Goal: Task Accomplishment & Management: Use online tool/utility

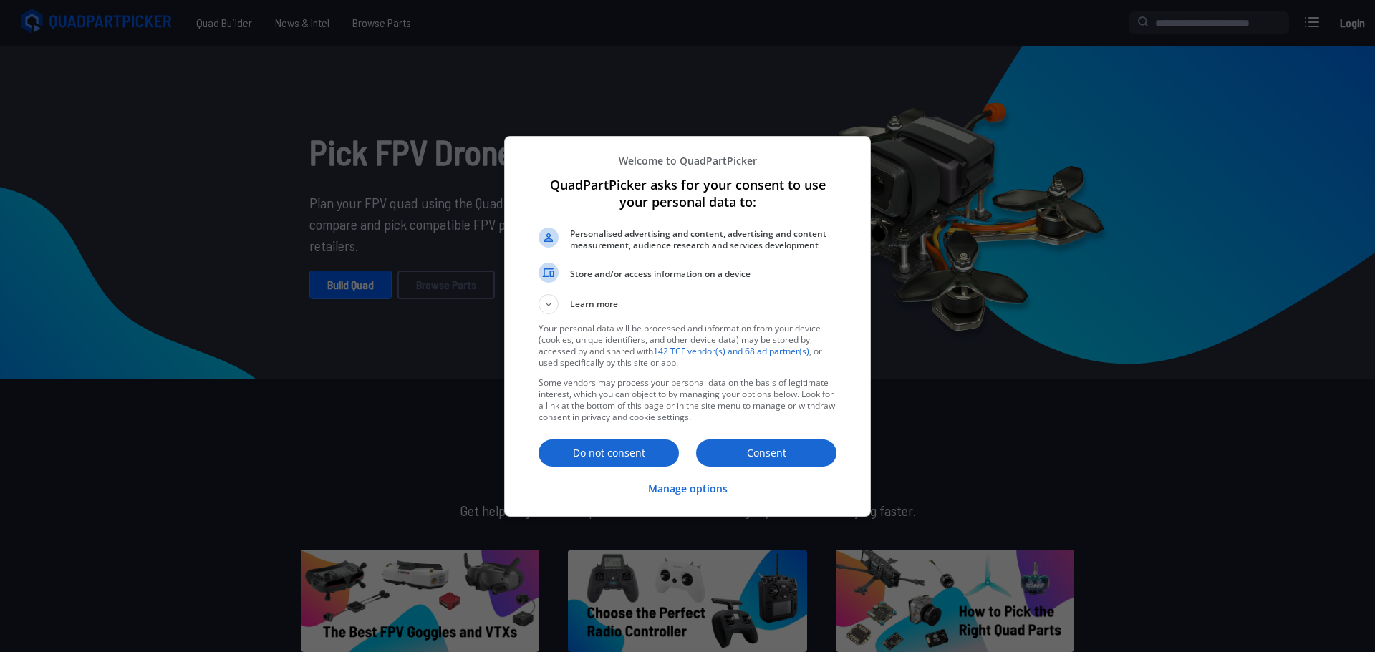
click at [649, 448] on p "Do not consent" at bounding box center [608, 453] width 140 height 14
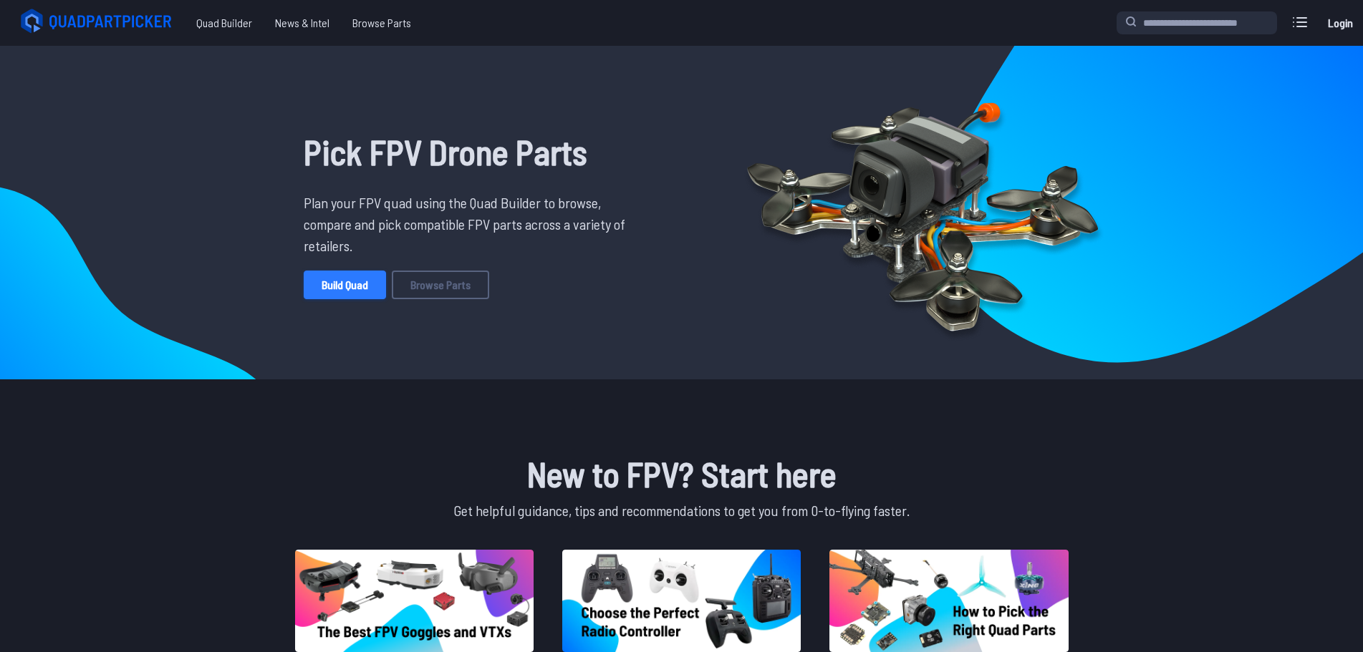
click at [370, 281] on link "Build Quad" at bounding box center [345, 285] width 82 height 29
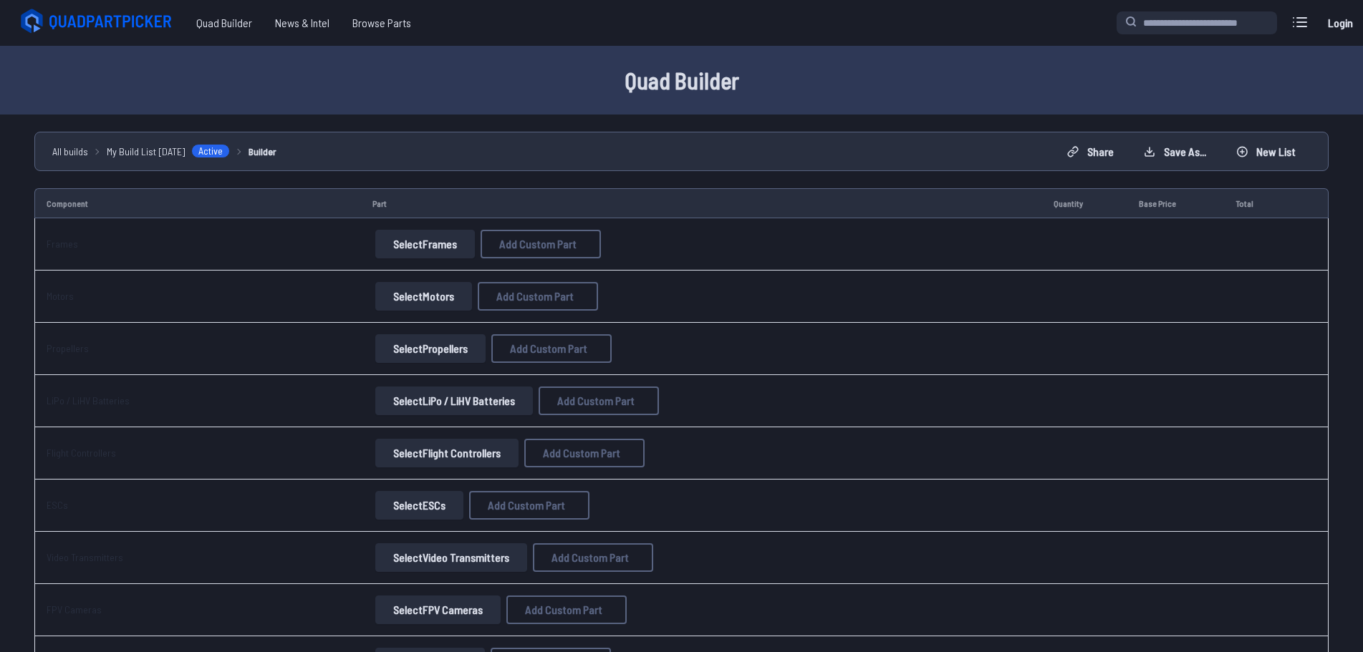
click at [405, 244] on button "Select Frames" at bounding box center [425, 244] width 100 height 29
click at [434, 246] on button "Select Frames" at bounding box center [425, 244] width 100 height 29
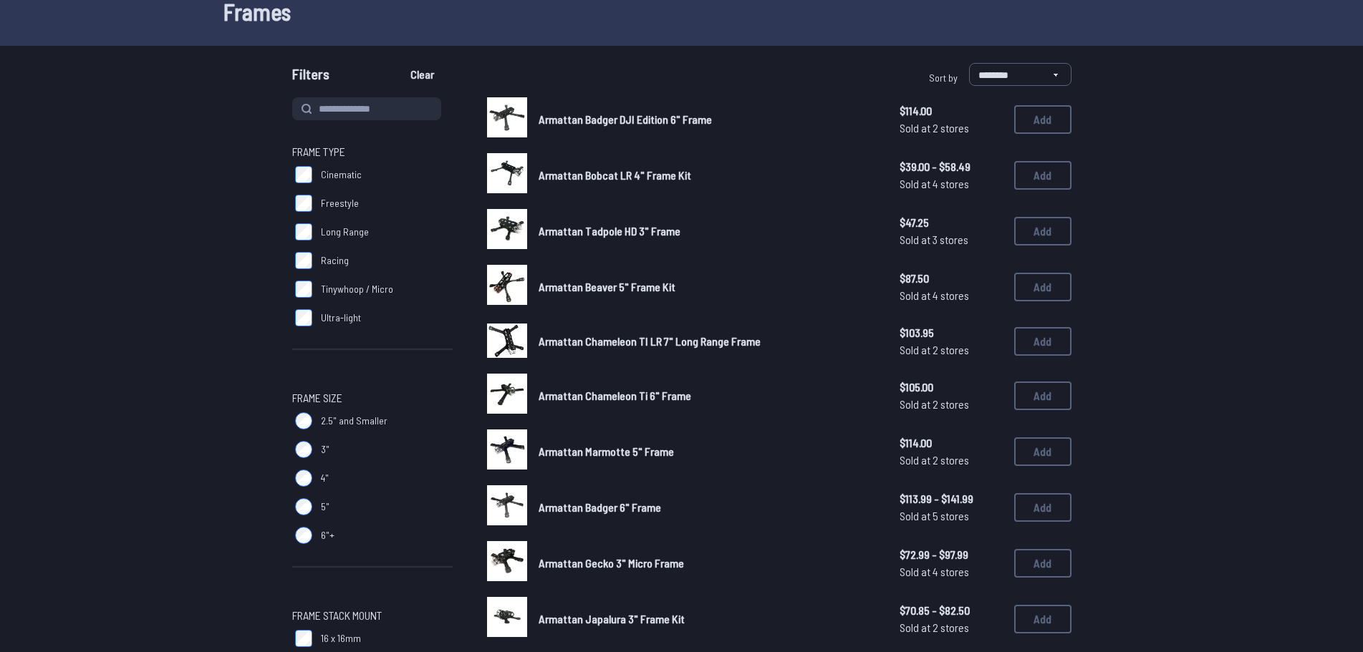
scroll to position [72, 0]
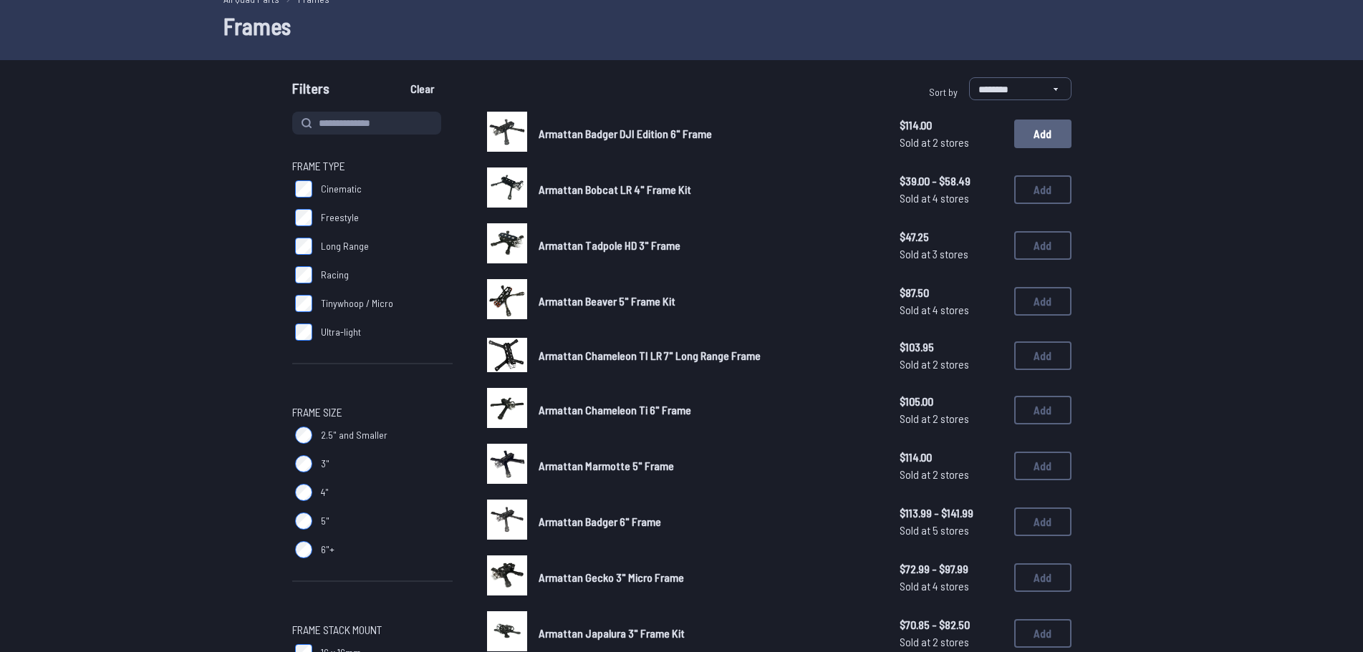
click at [1034, 132] on button "Add" at bounding box center [1042, 134] width 57 height 29
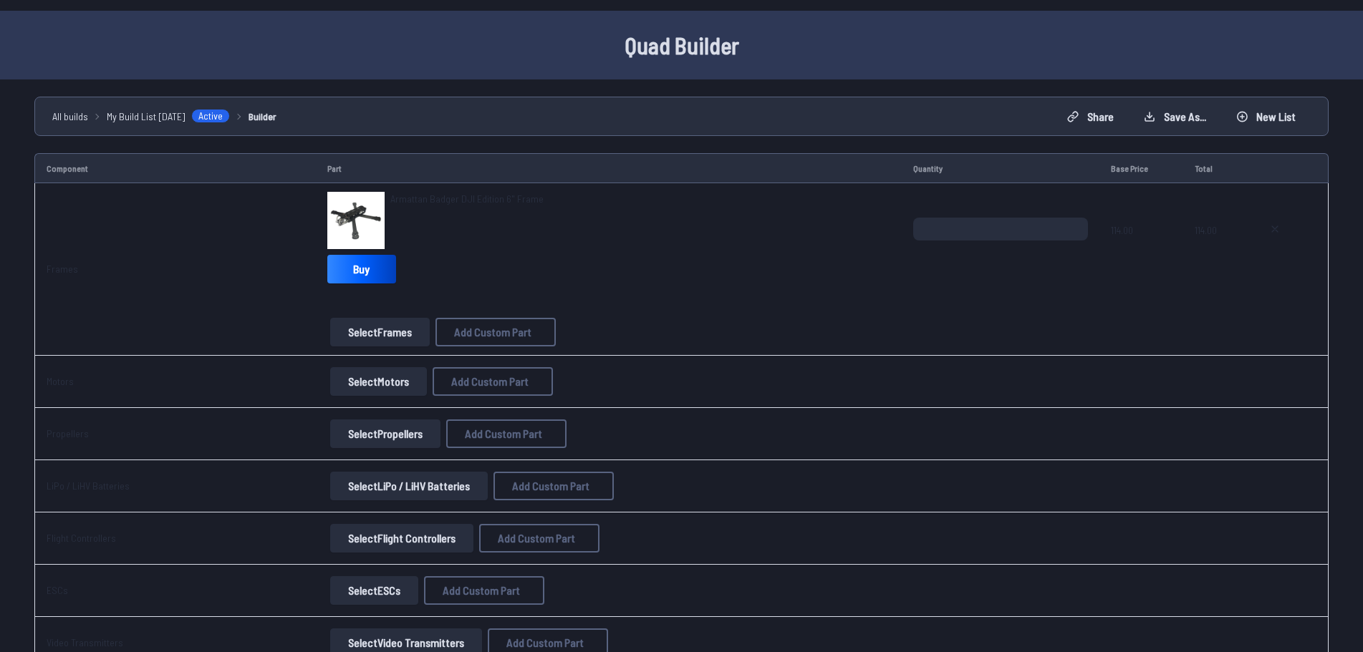
scroll to position [143, 0]
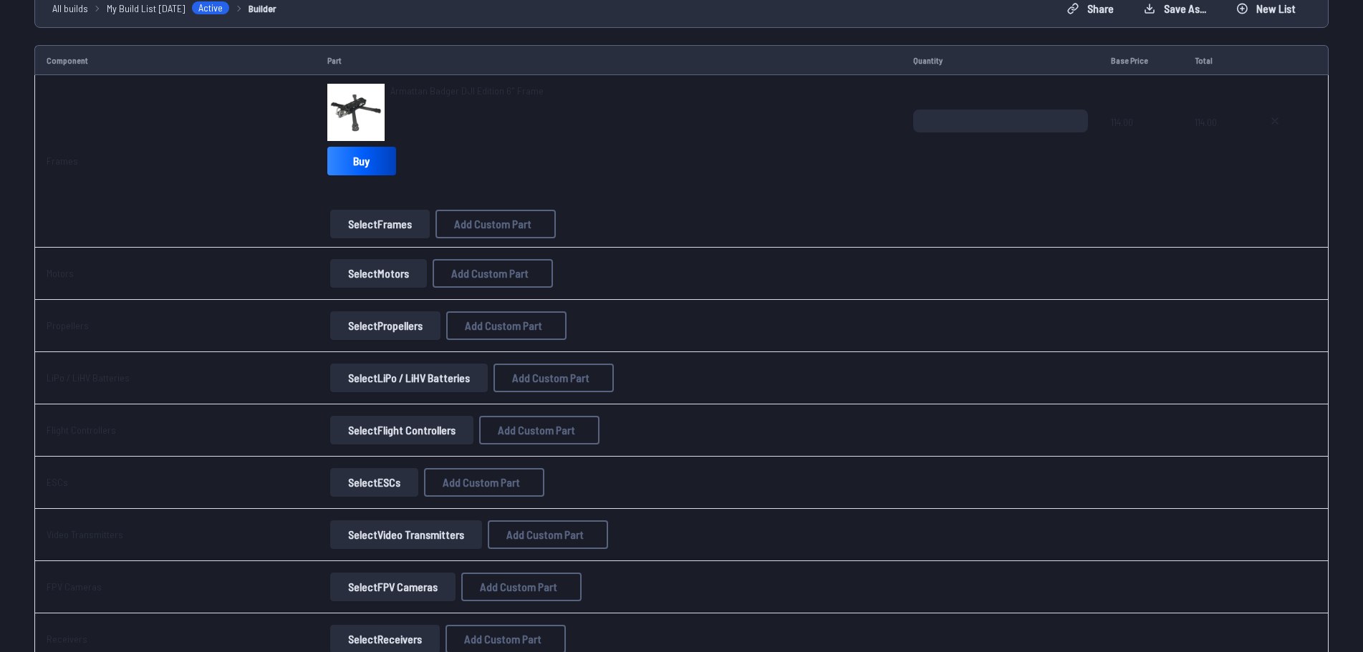
click at [364, 271] on button "Select Motors" at bounding box center [378, 273] width 97 height 29
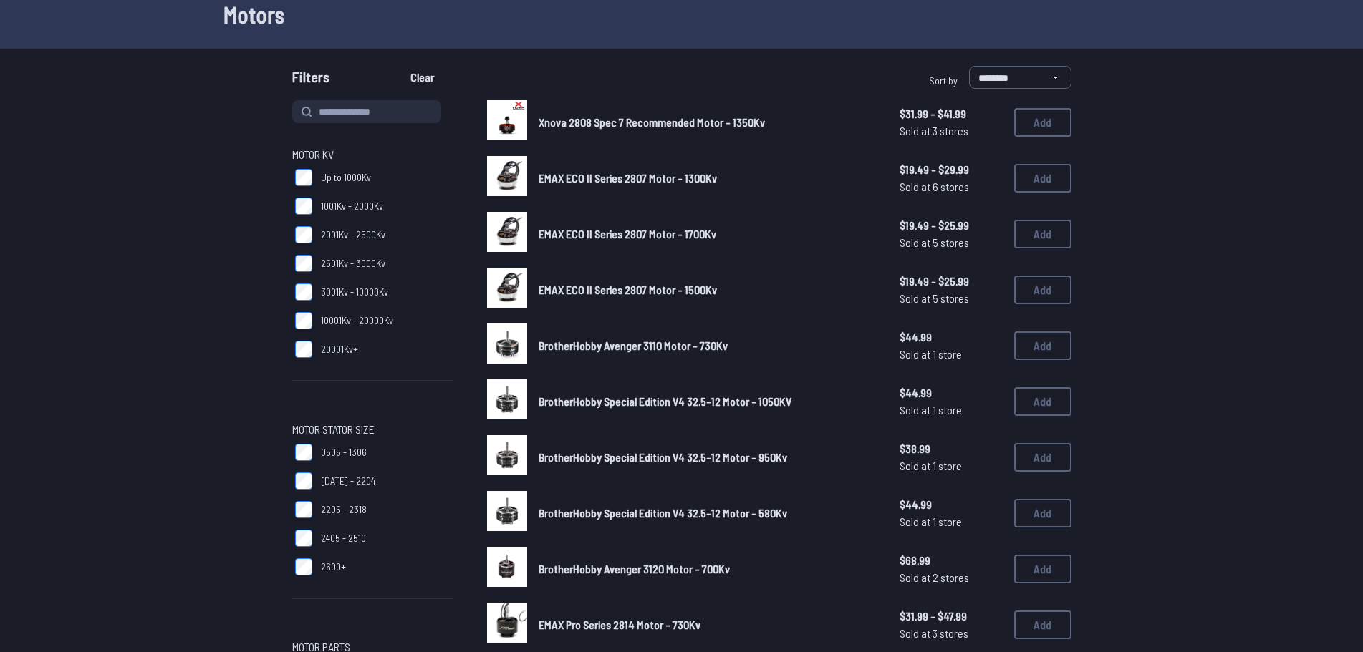
scroll to position [143, 0]
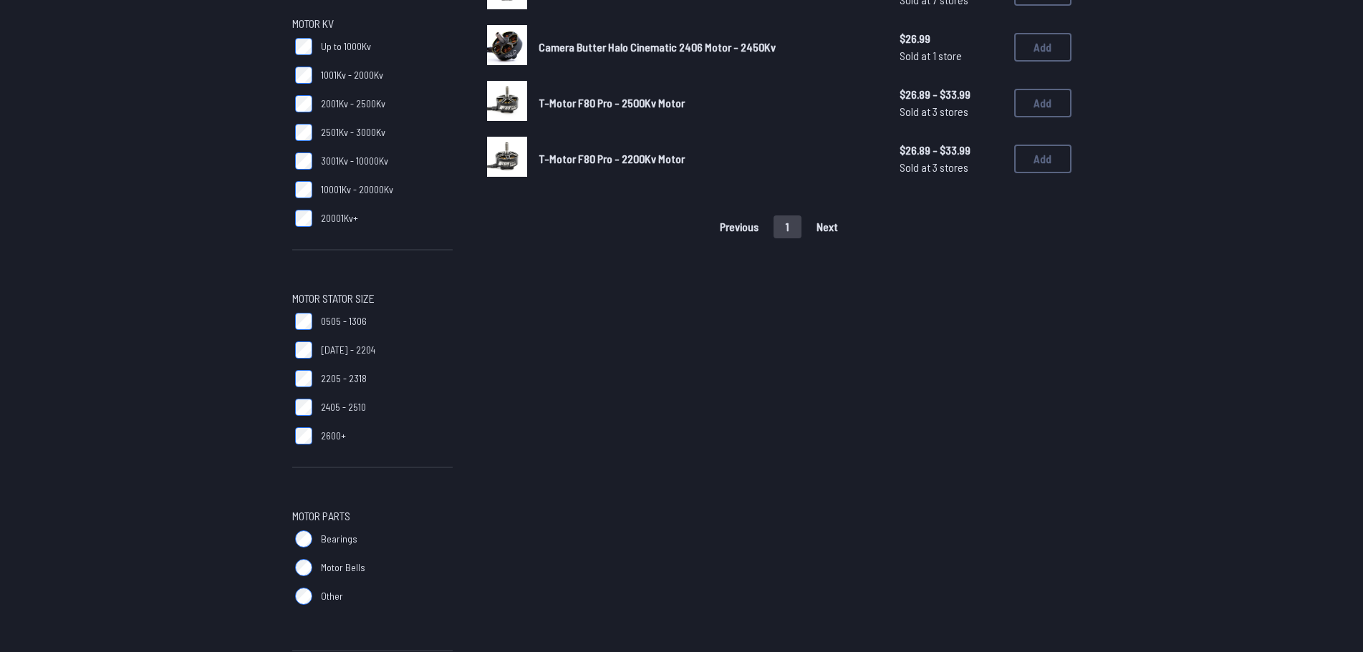
scroll to position [215, 0]
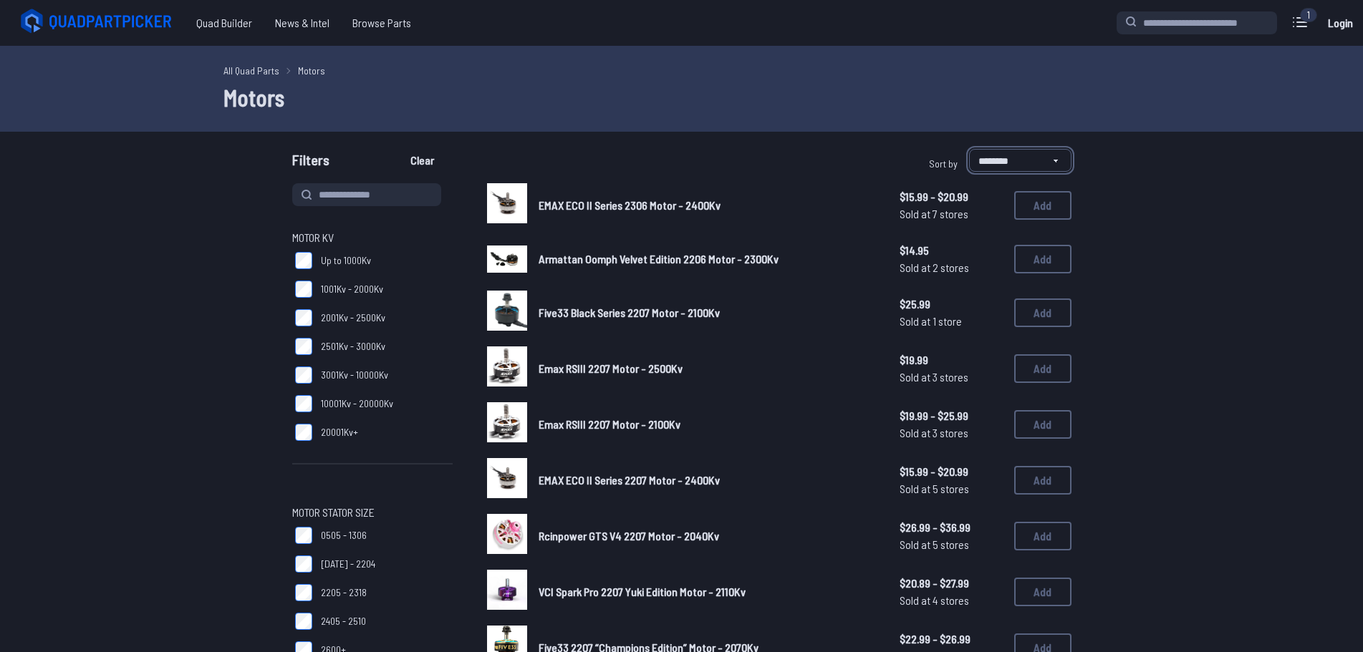
click at [985, 153] on select "**********" at bounding box center [1020, 160] width 102 height 23
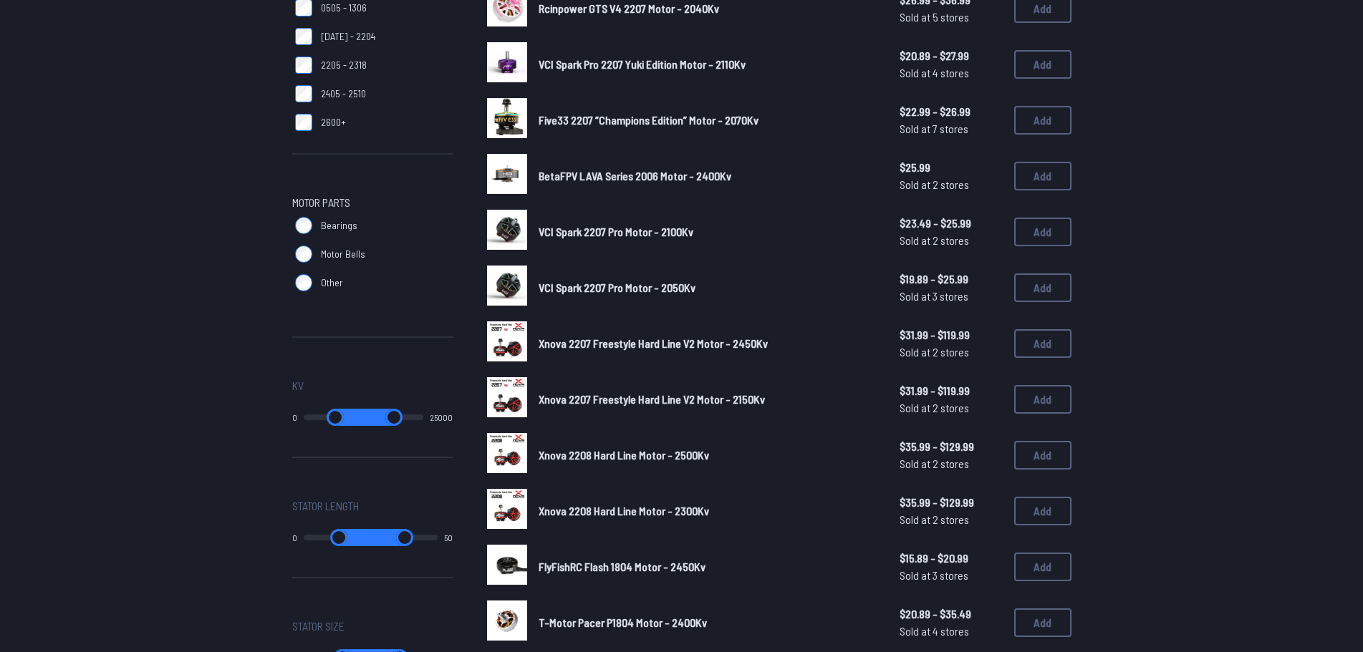
scroll to position [573, 0]
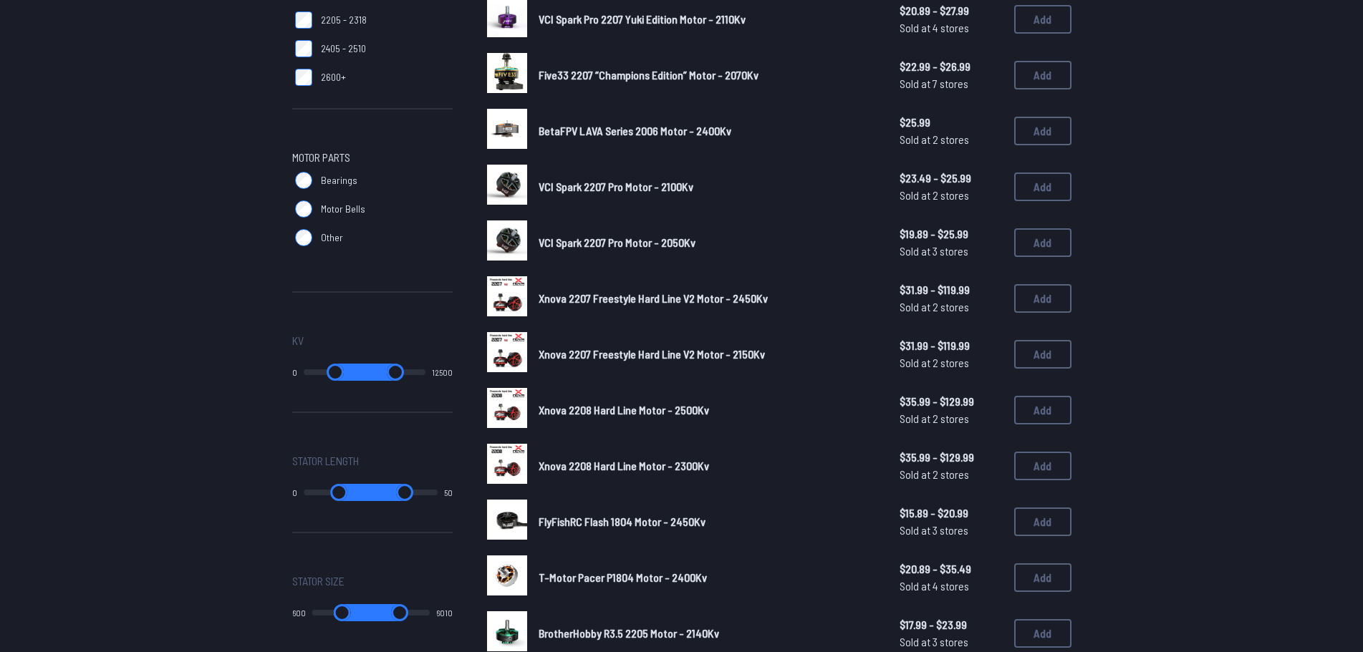
drag, startPoint x: 412, startPoint y: 372, endPoint x: 326, endPoint y: 372, distance: 86.6
type input "*****"
click at [366, 372] on input "range" at bounding box center [395, 372] width 59 height 17
drag, startPoint x: 372, startPoint y: 370, endPoint x: 332, endPoint y: 373, distance: 39.5
click at [366, 373] on input "range" at bounding box center [395, 372] width 59 height 17
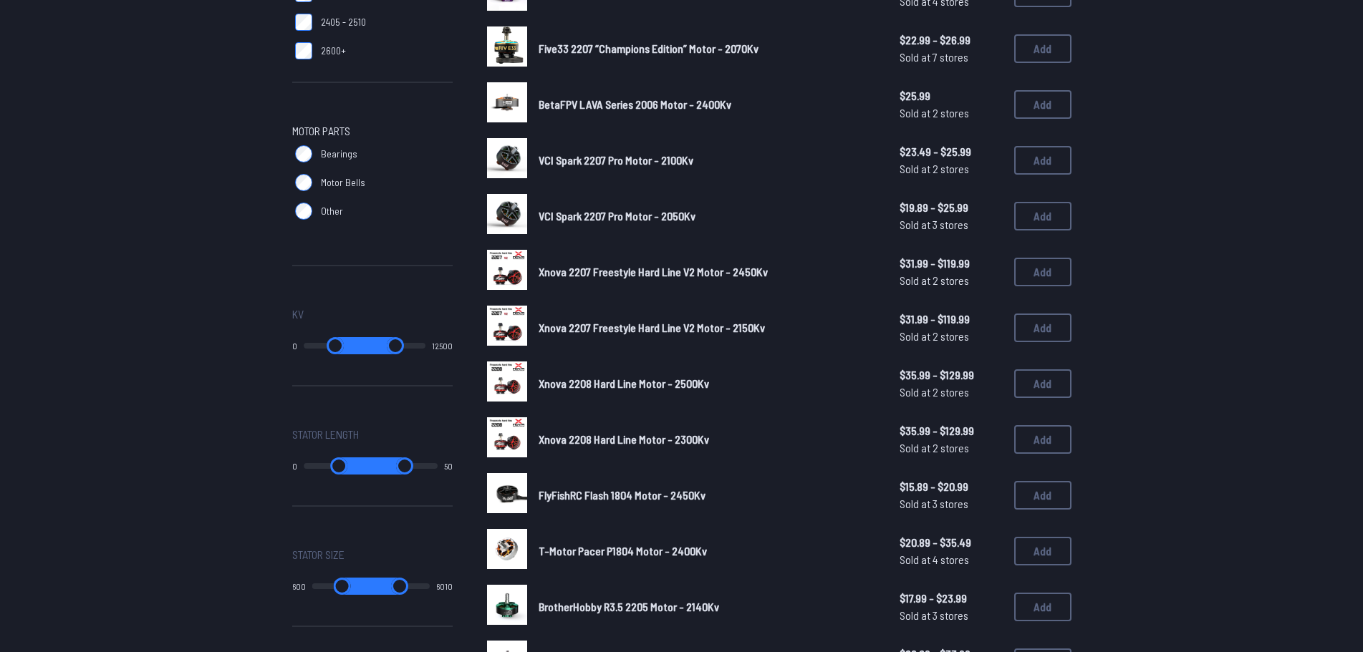
scroll to position [644, 0]
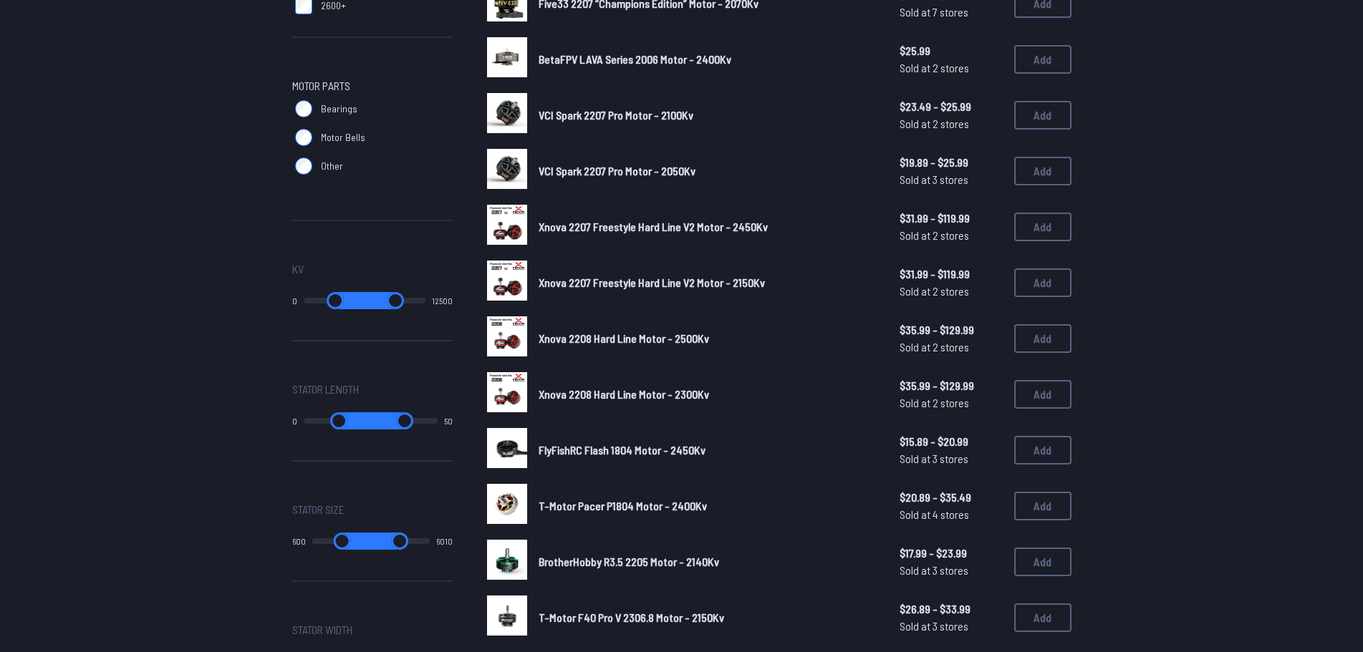
type input "*****"
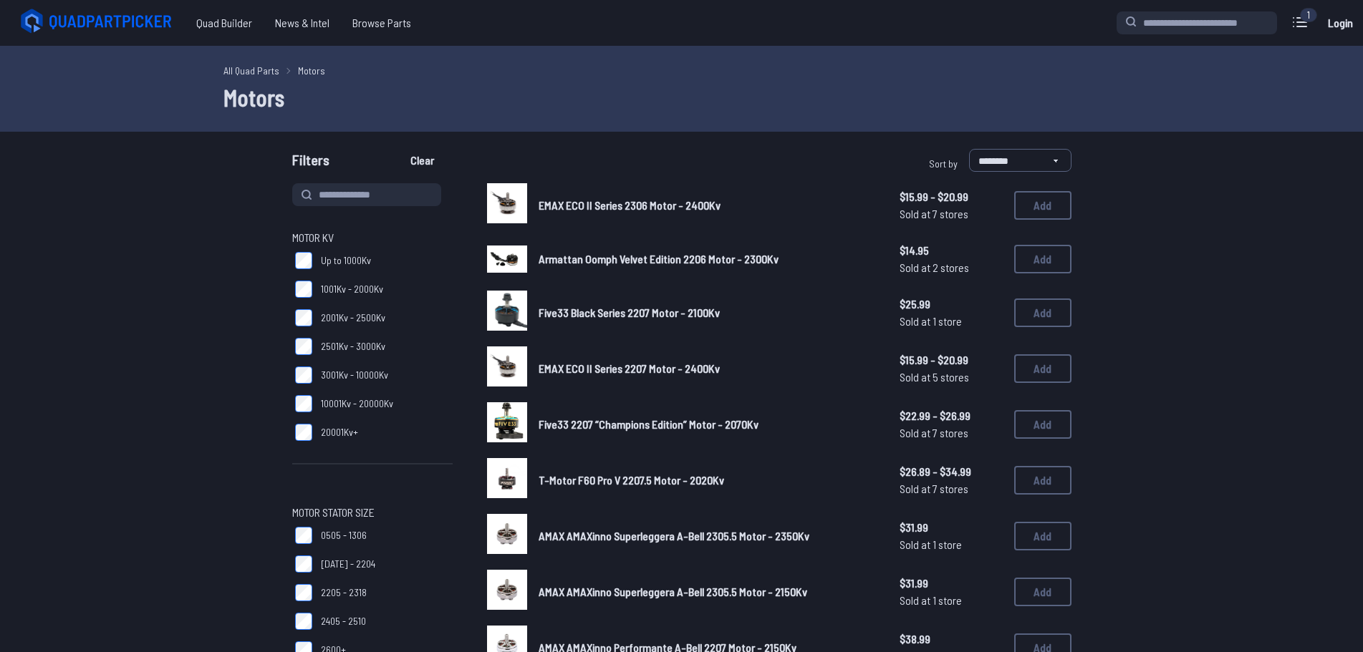
drag, startPoint x: 426, startPoint y: 417, endPoint x: 372, endPoint y: 415, distance: 54.5
type input "**"
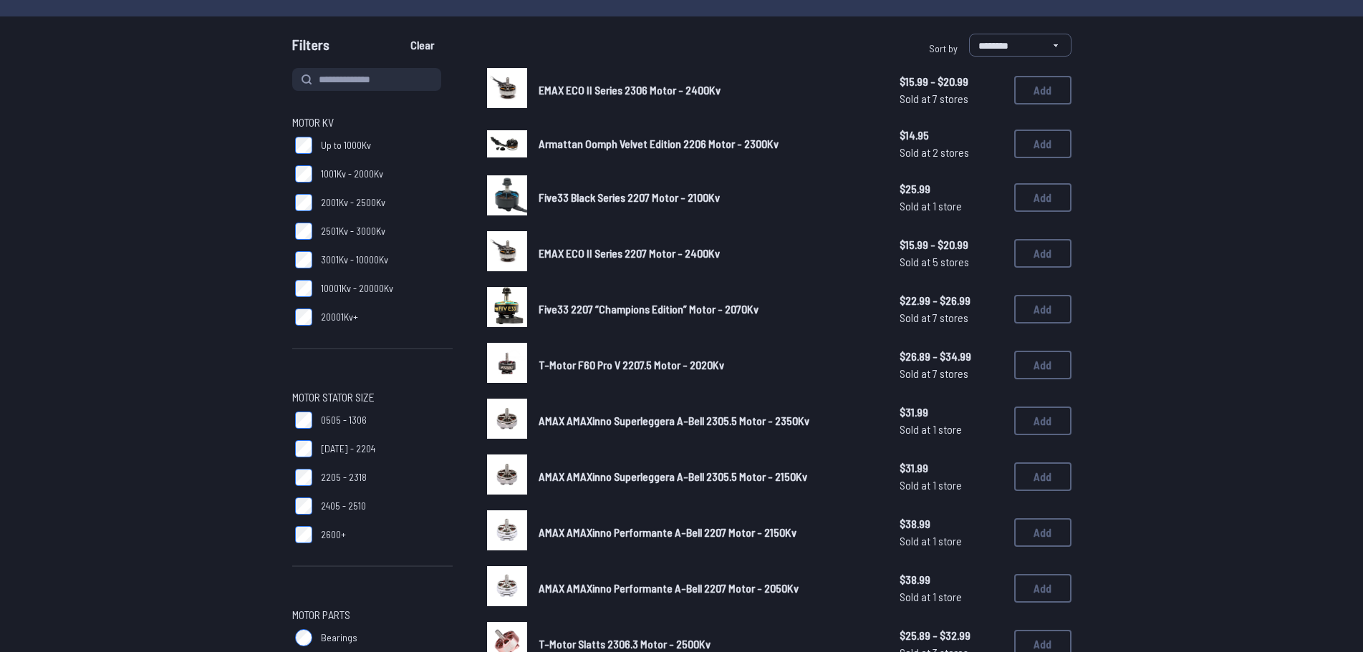
scroll to position [143, 0]
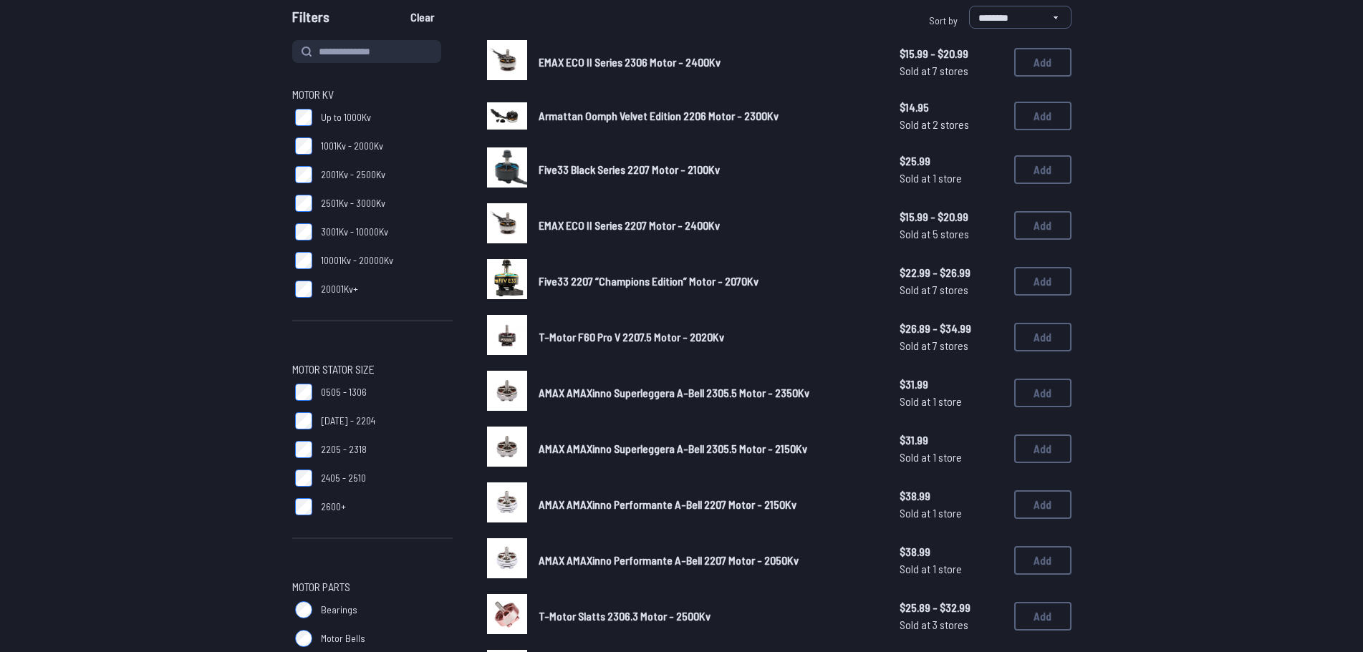
type input "**"
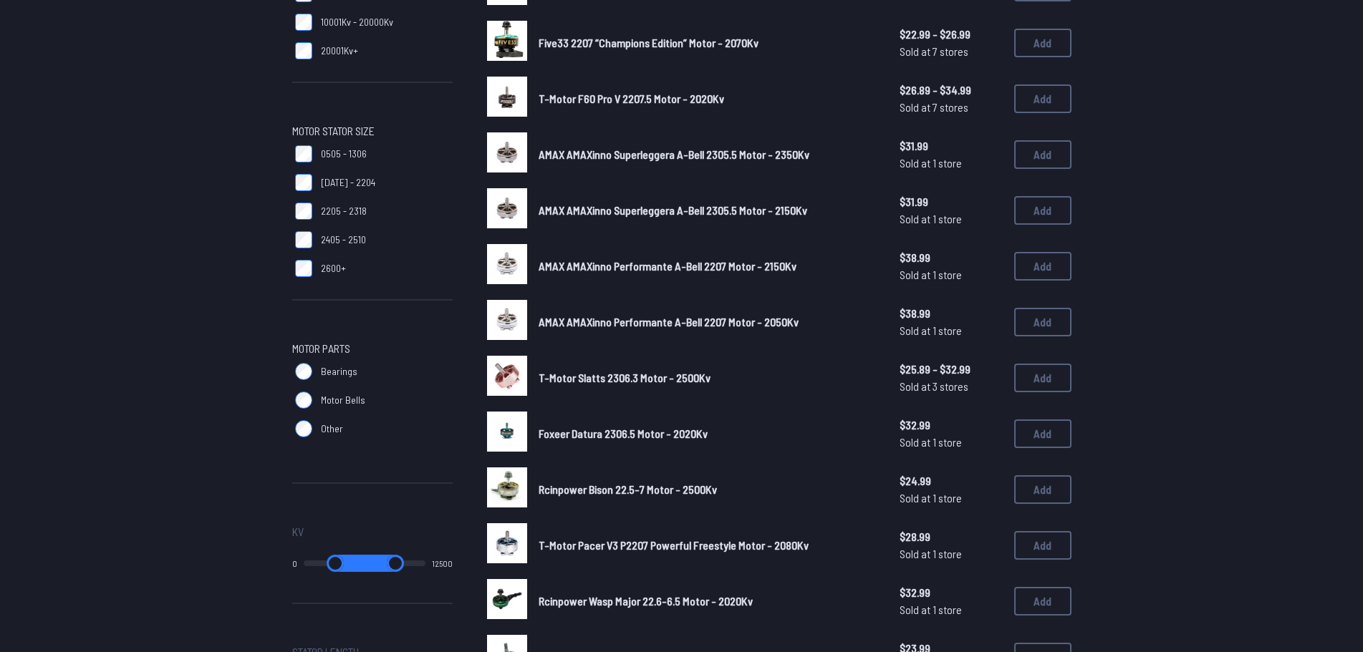
scroll to position [501, 0]
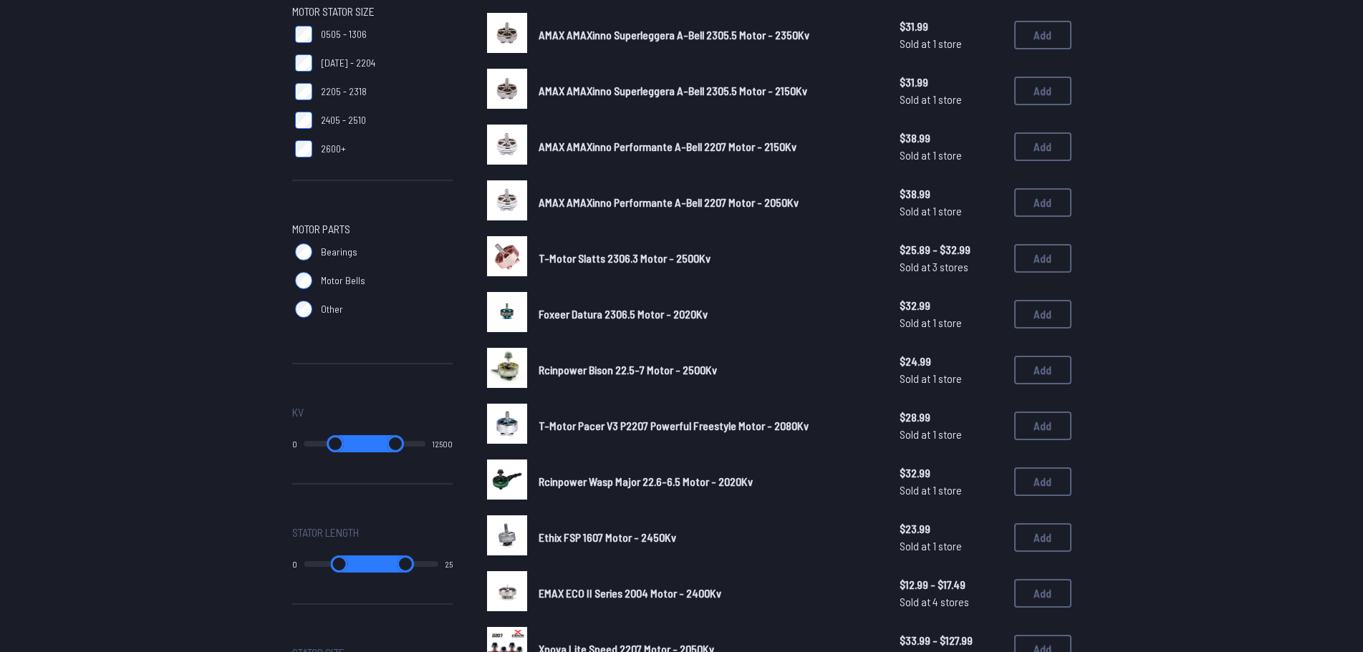
type input "*****"
type input "**"
type input "*****"
type input "**"
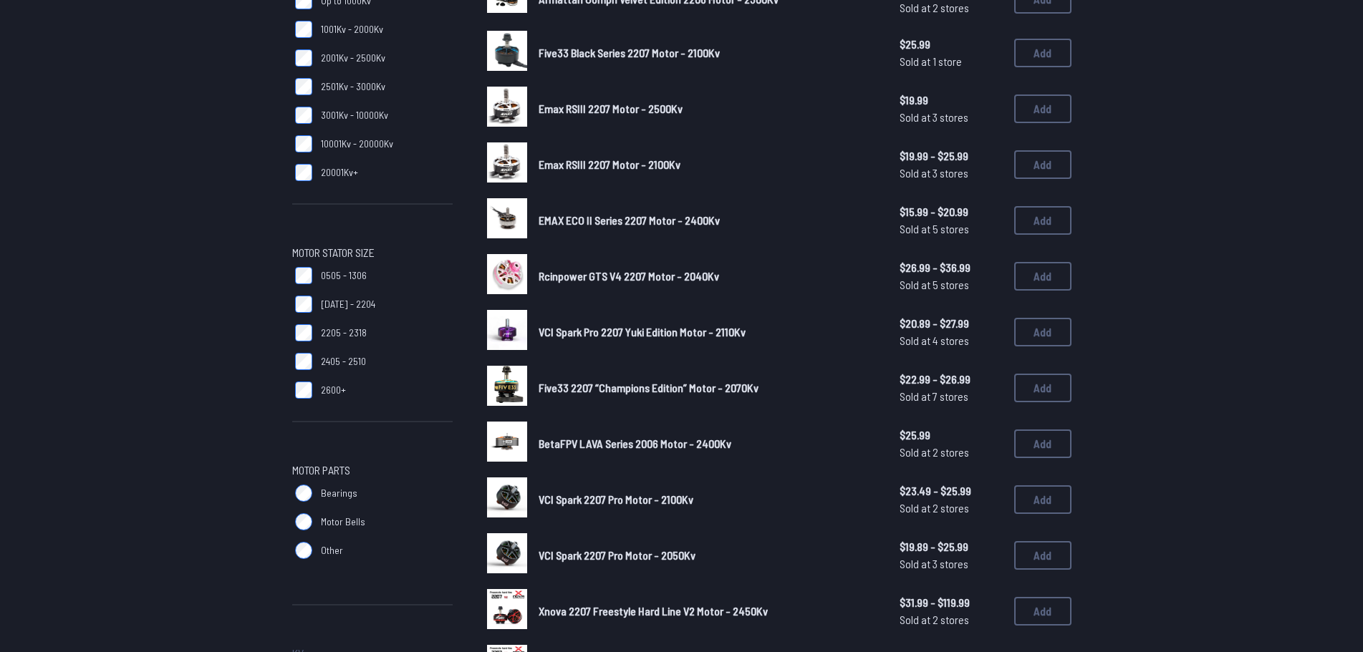
scroll to position [358, 0]
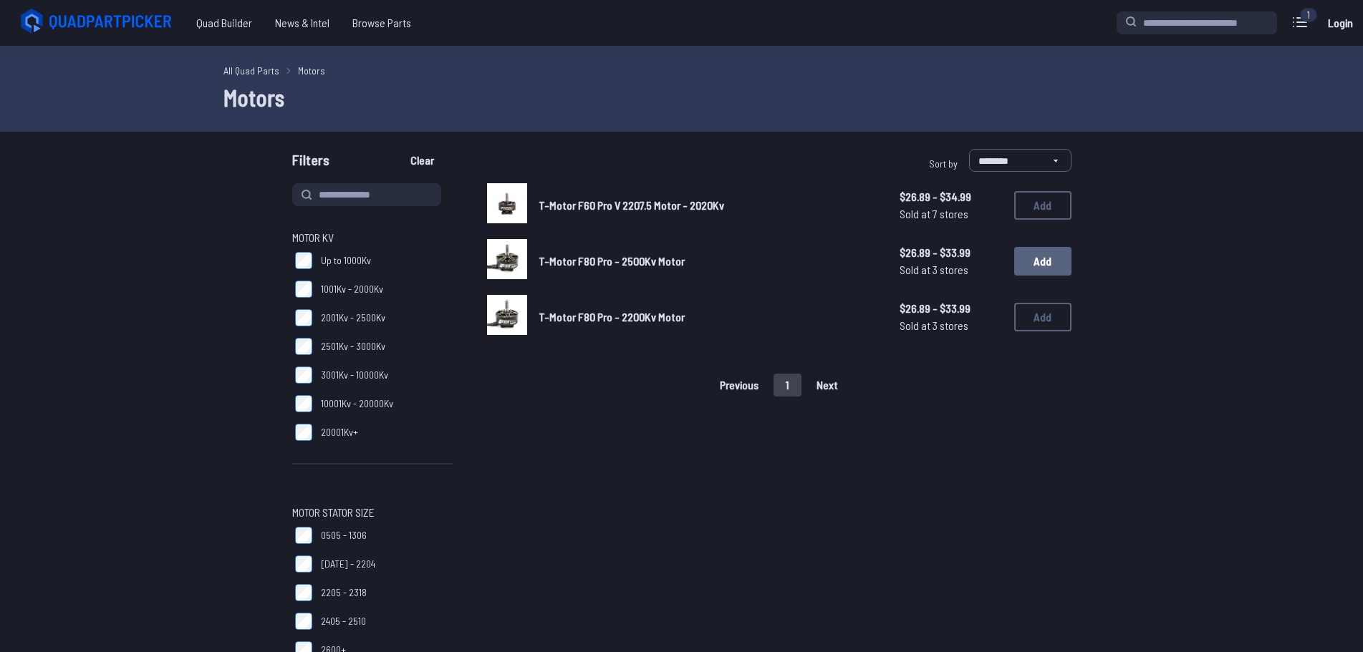
click at [1026, 258] on button "Add" at bounding box center [1042, 261] width 57 height 29
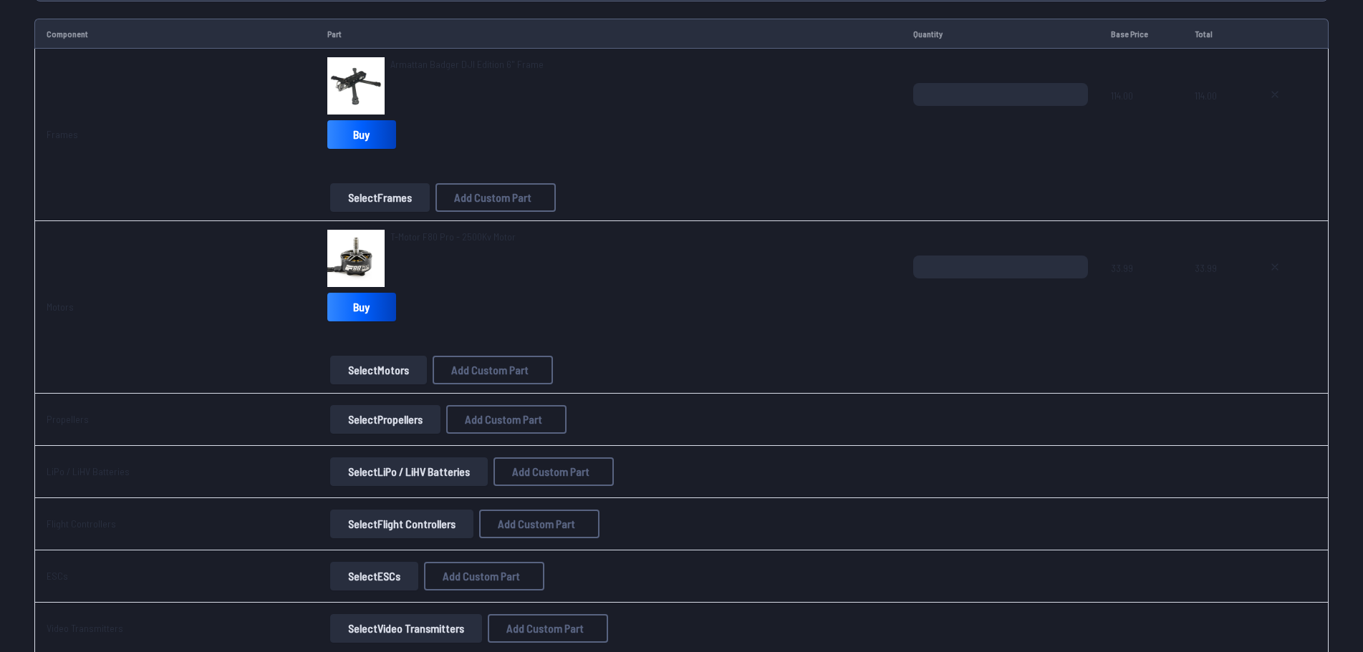
scroll to position [215, 0]
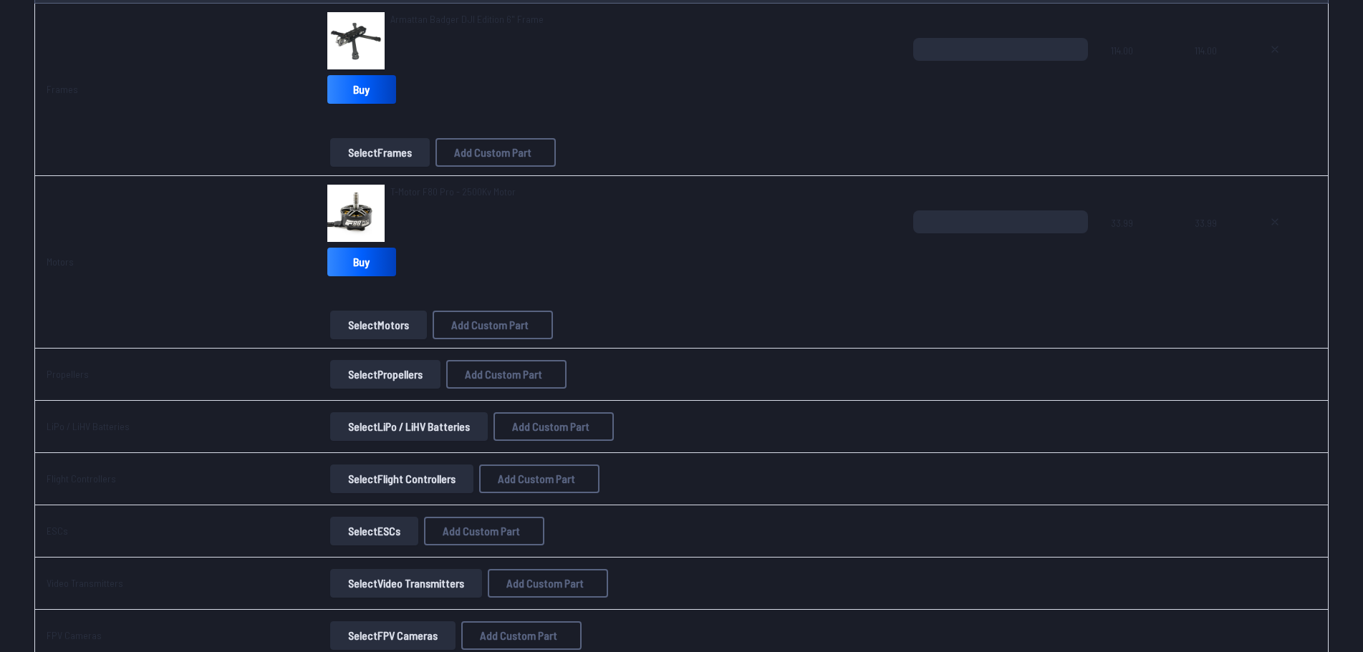
click at [379, 375] on button "Select Propellers" at bounding box center [385, 374] width 110 height 29
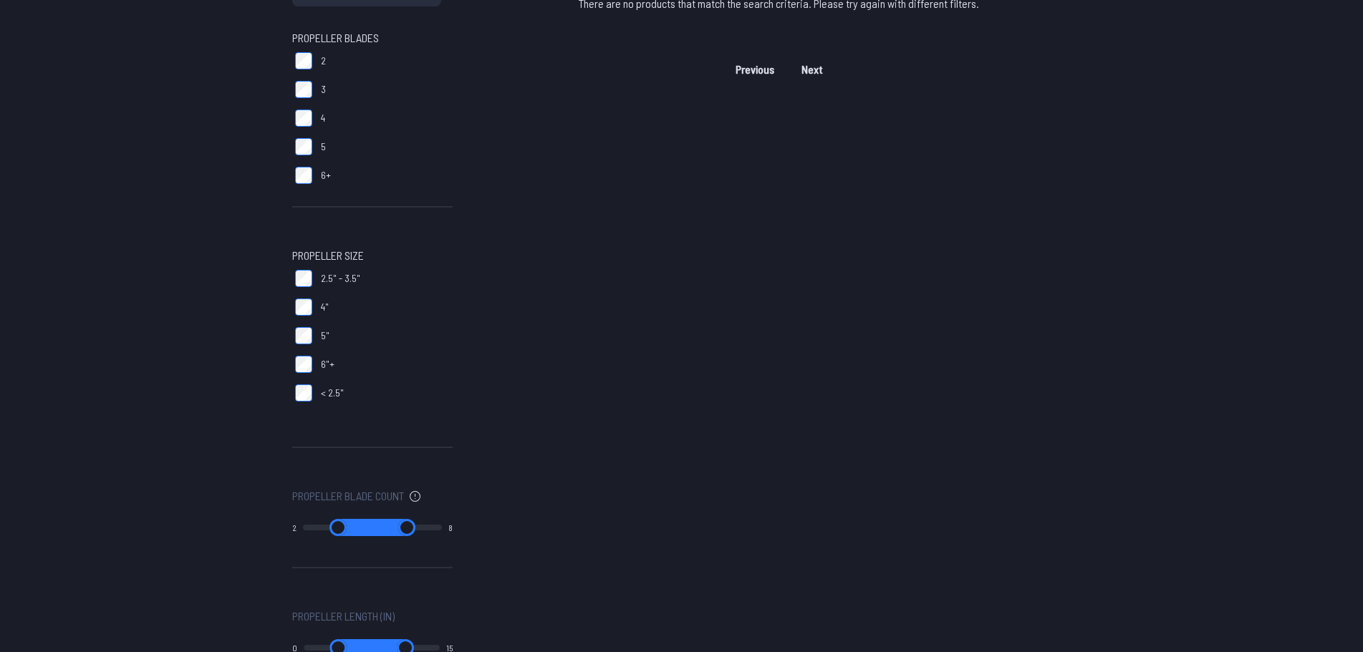
scroll to position [215, 0]
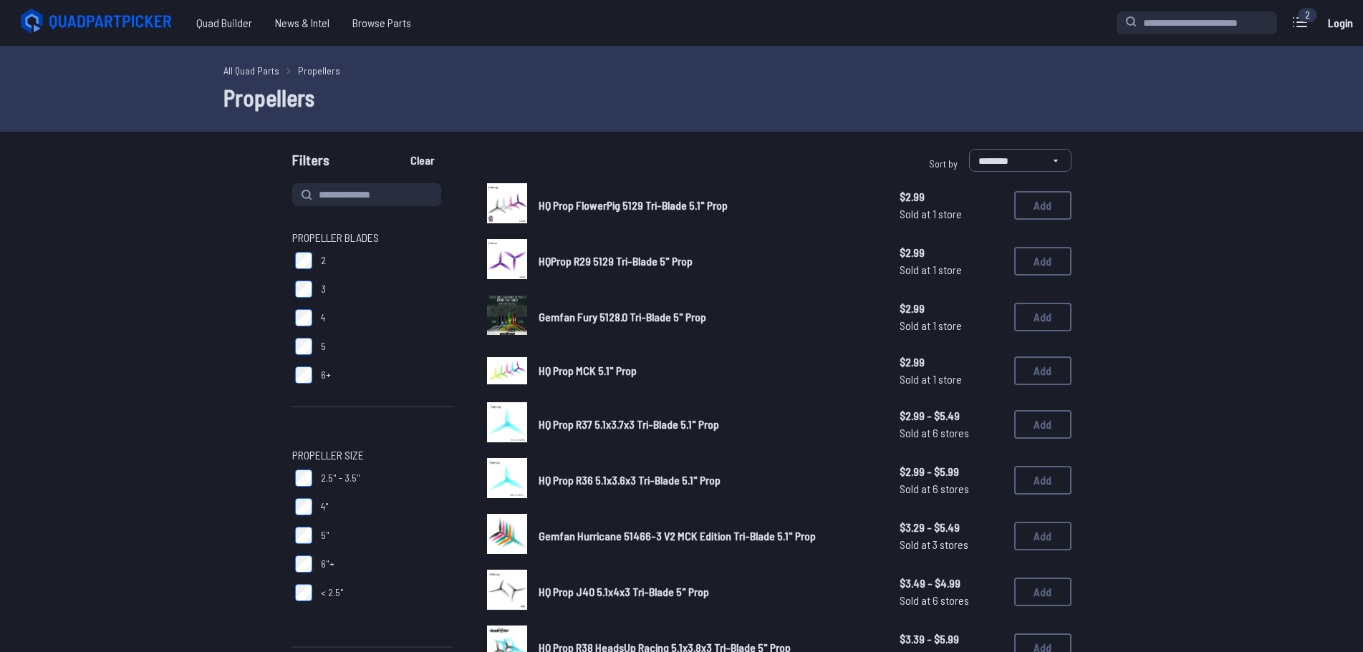
drag, startPoint x: 431, startPoint y: 514, endPoint x: 279, endPoint y: 529, distance: 152.5
type input "*"
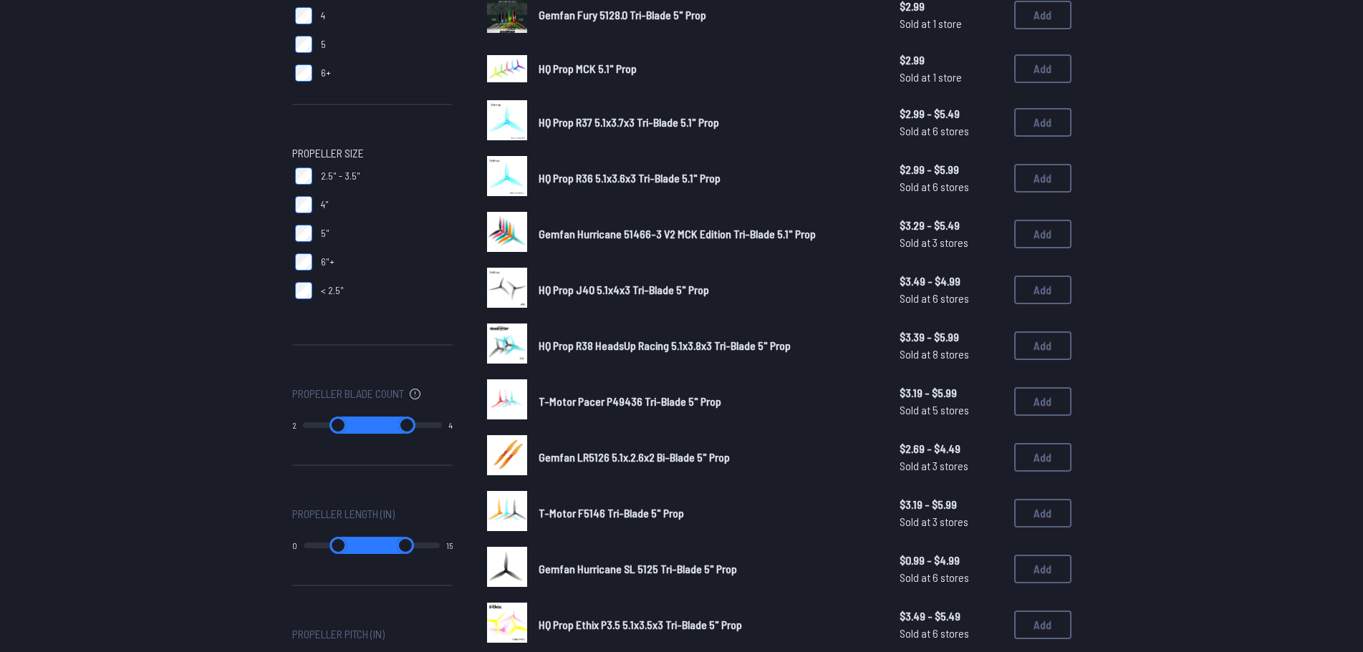
scroll to position [358, 0]
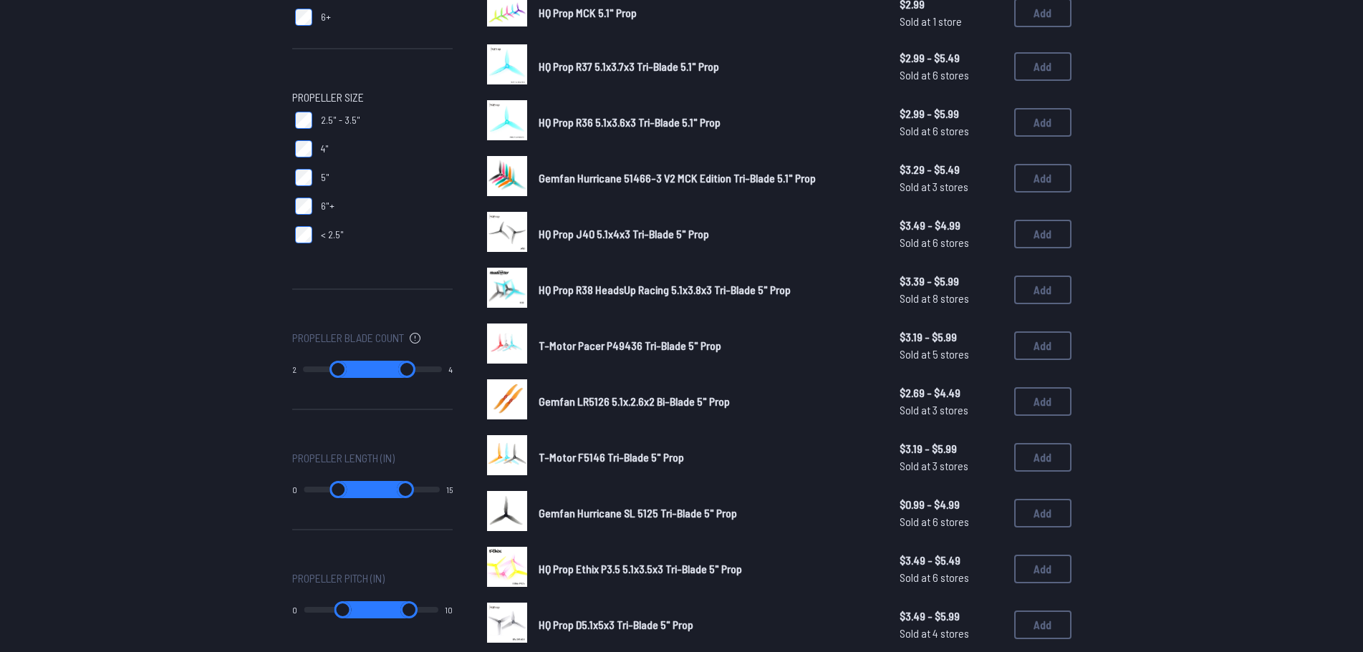
type input "*"
drag, startPoint x: 379, startPoint y: 364, endPoint x: 316, endPoint y: 371, distance: 62.6
click at [372, 371] on input "range" at bounding box center [407, 369] width 70 height 17
type input "*"
drag, startPoint x: 312, startPoint y: 368, endPoint x: 338, endPoint y: 370, distance: 25.9
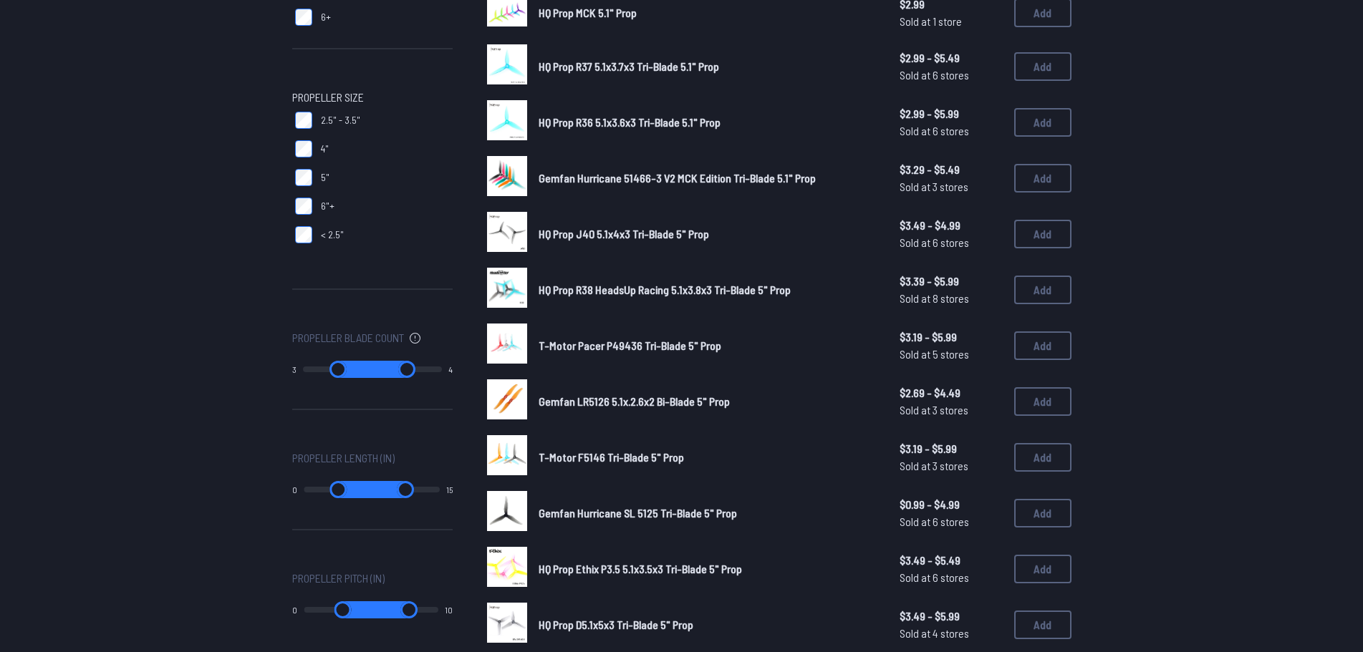
click at [338, 370] on input "range" at bounding box center [338, 369] width 70 height 17
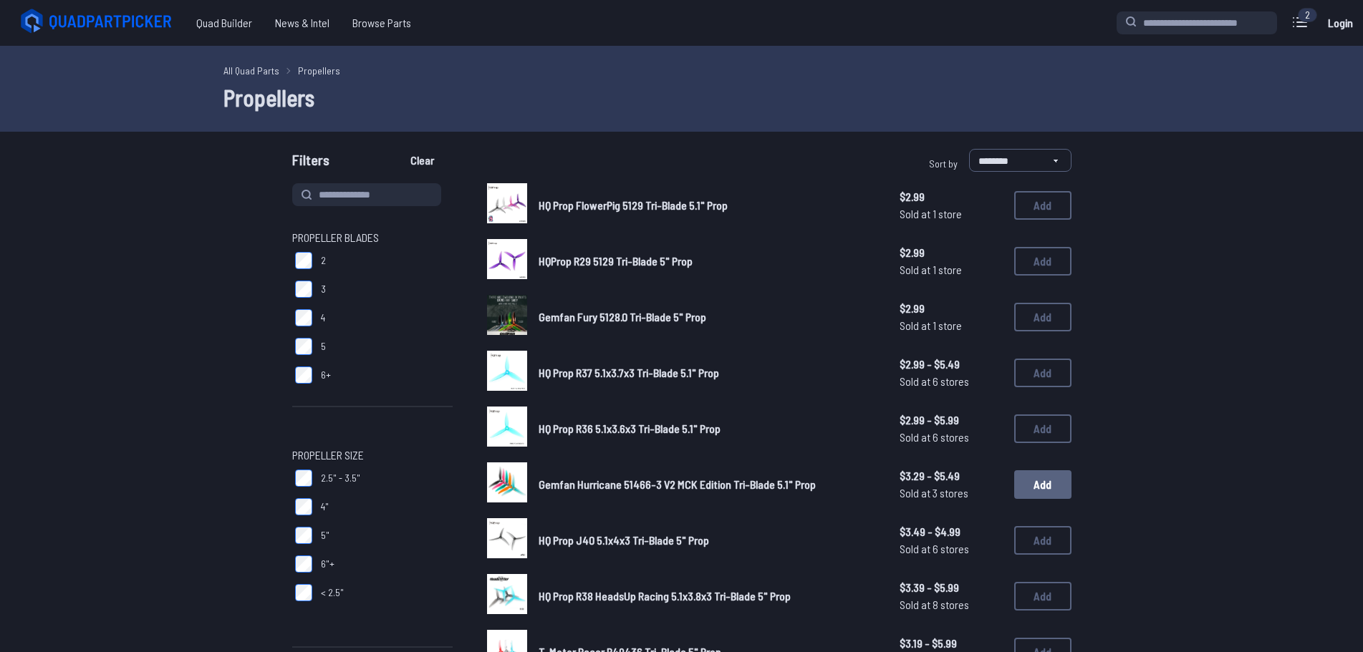
click at [1030, 476] on button "Add" at bounding box center [1042, 484] width 57 height 29
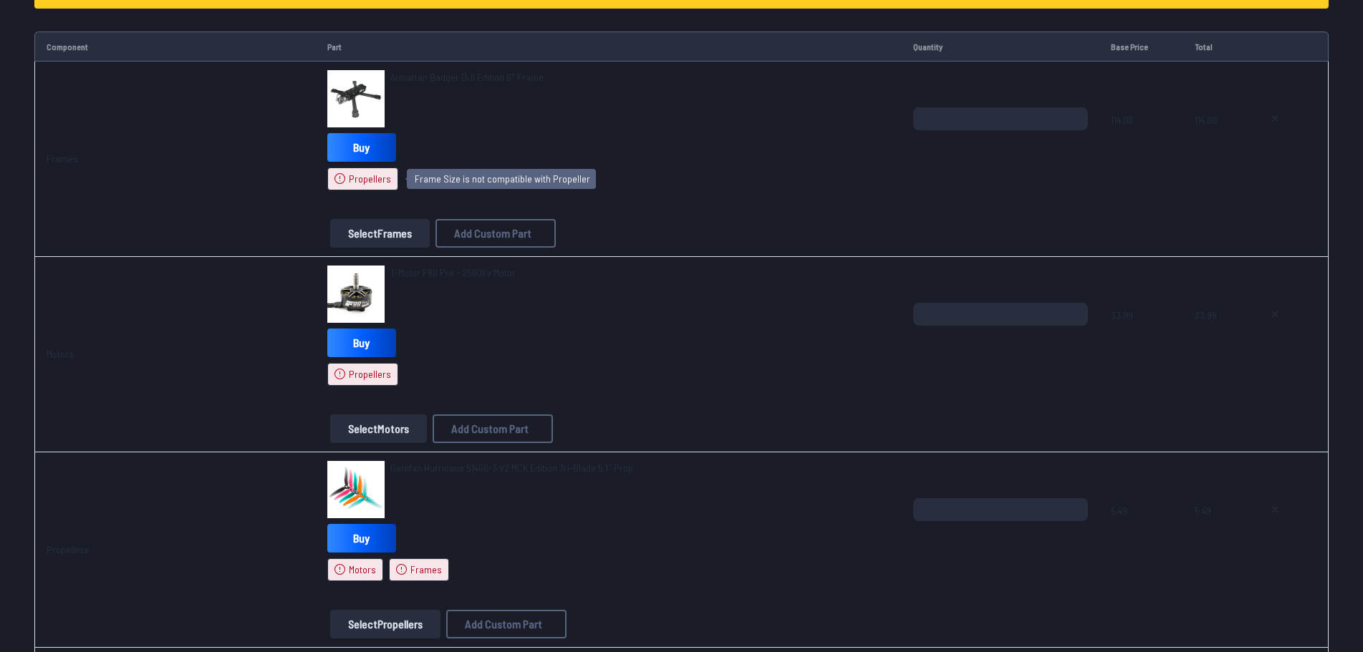
scroll to position [215, 0]
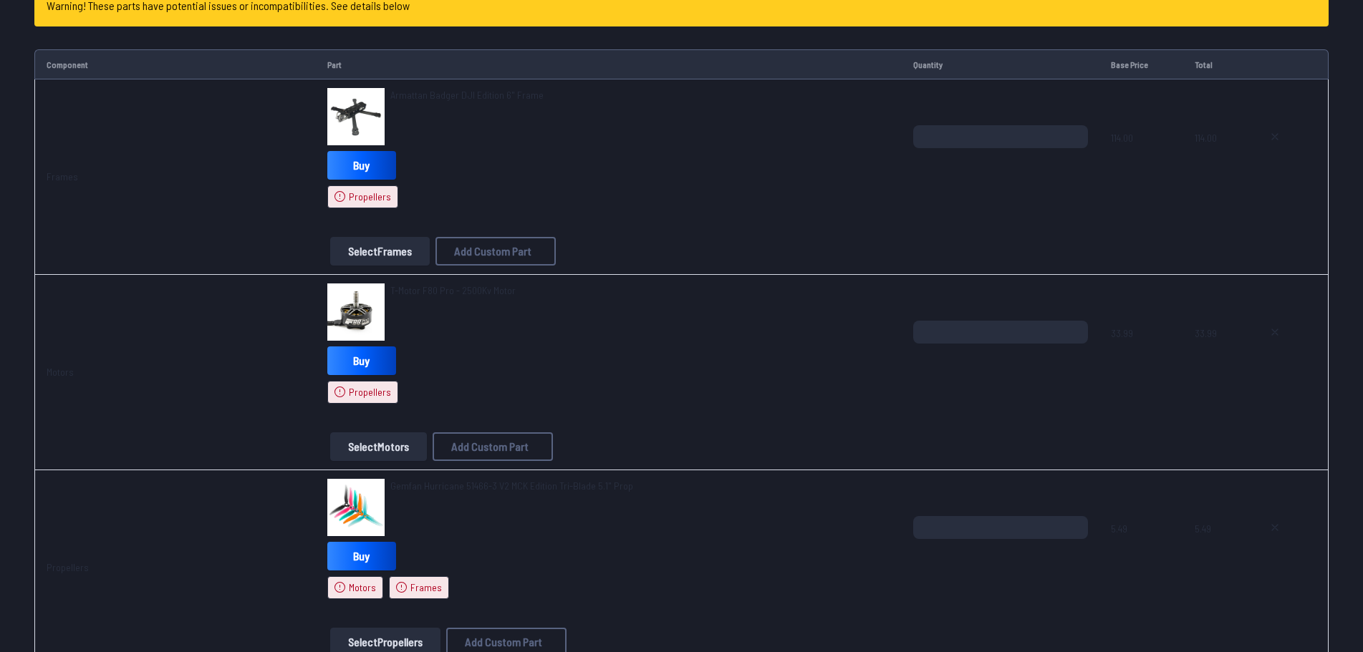
click at [378, 253] on button "Select Frames" at bounding box center [380, 251] width 100 height 29
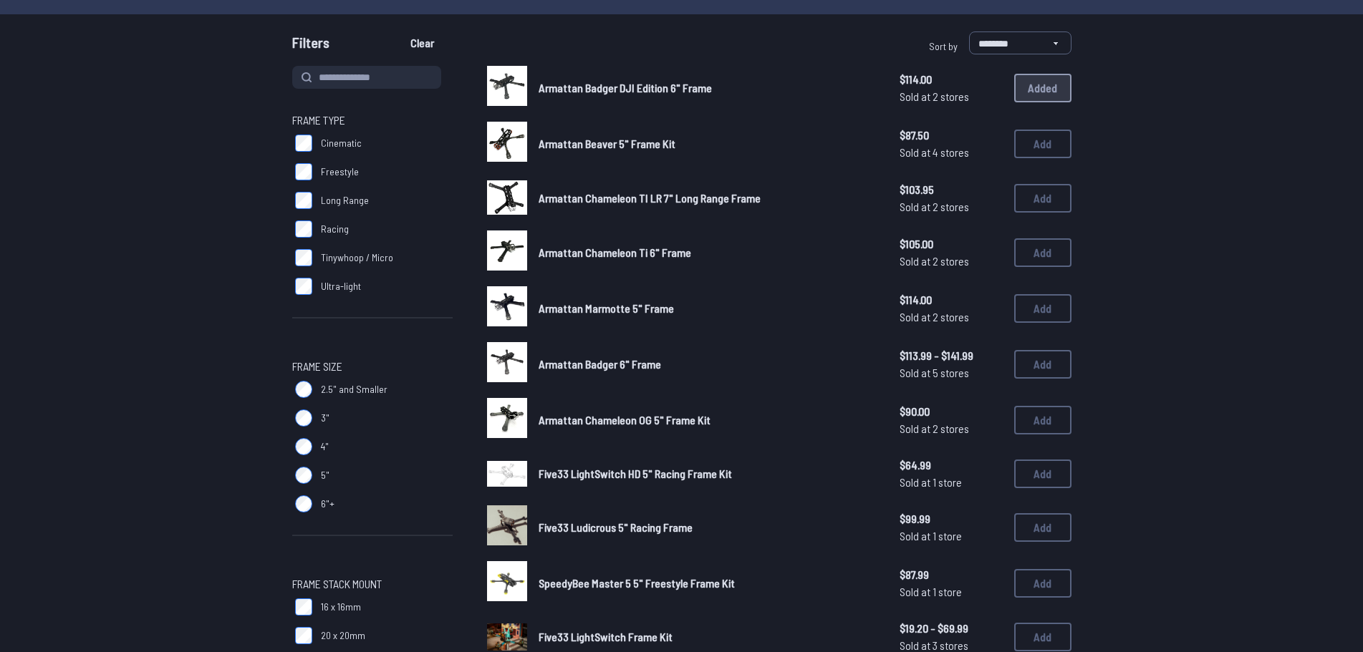
scroll to position [143, 0]
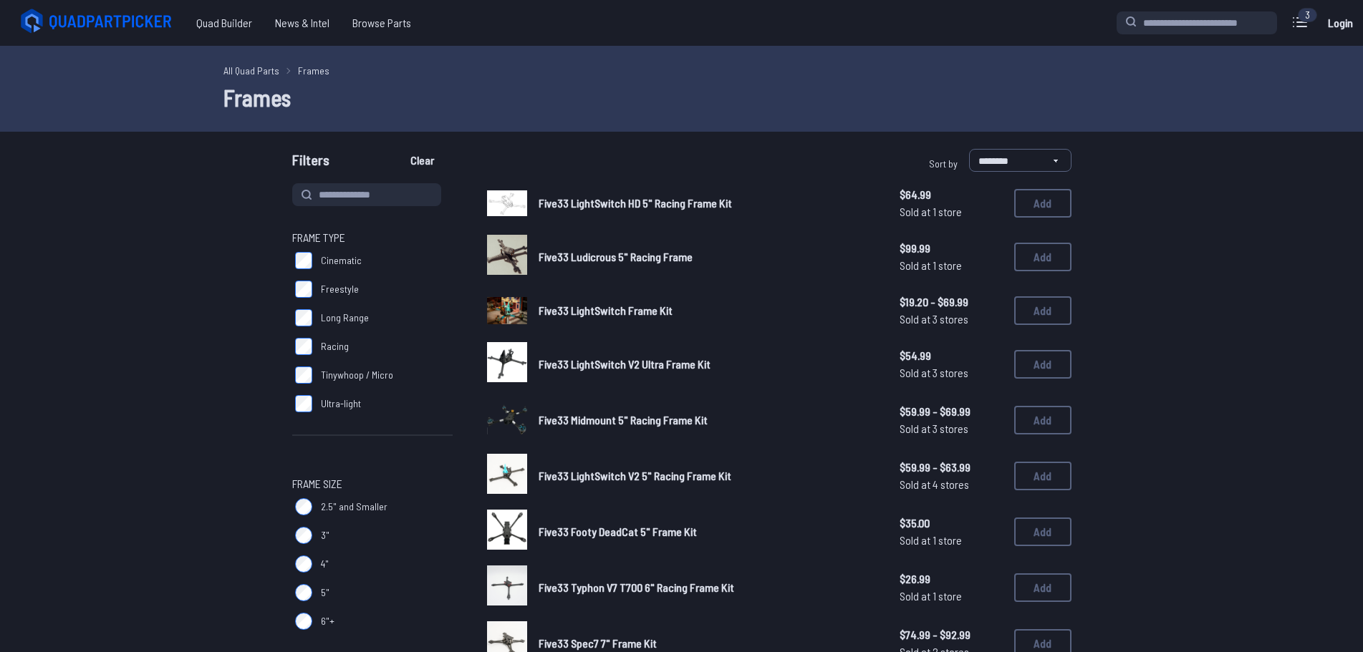
click at [607, 471] on span "Five33 LightSwitch V2 5" Racing Frame Kit" at bounding box center [634, 476] width 193 height 14
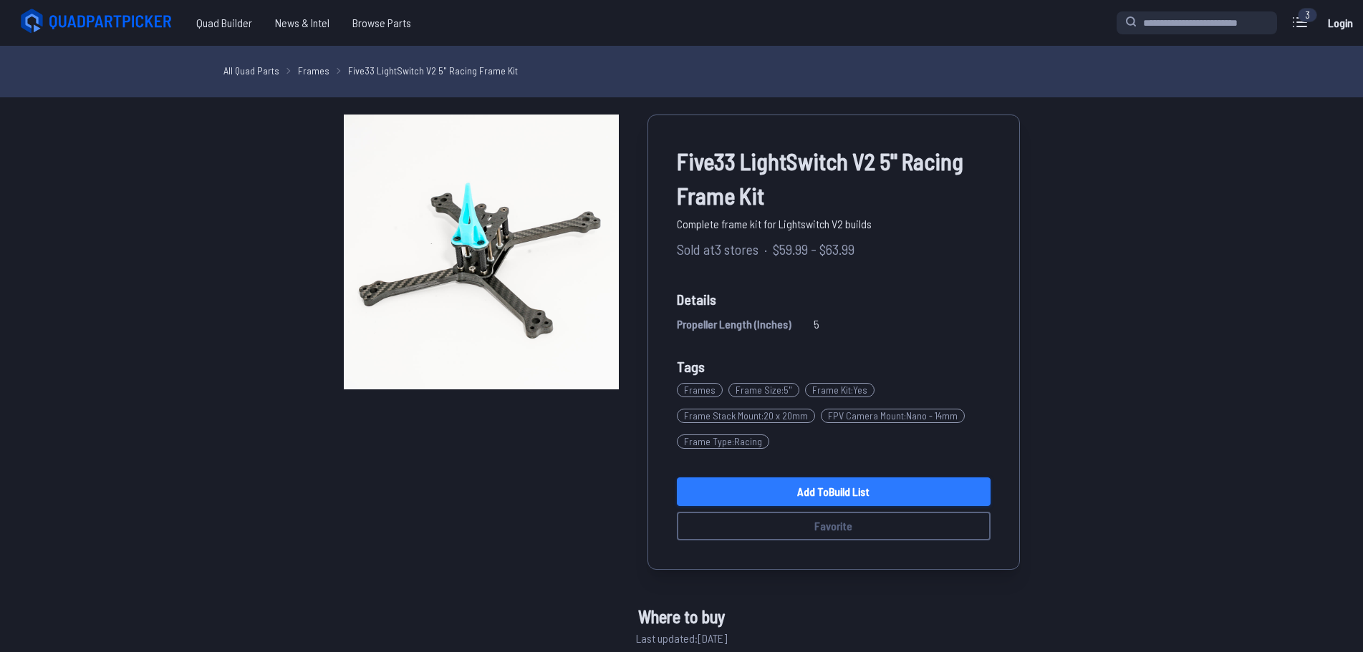
click at [723, 488] on link "Add to Build List" at bounding box center [834, 492] width 314 height 29
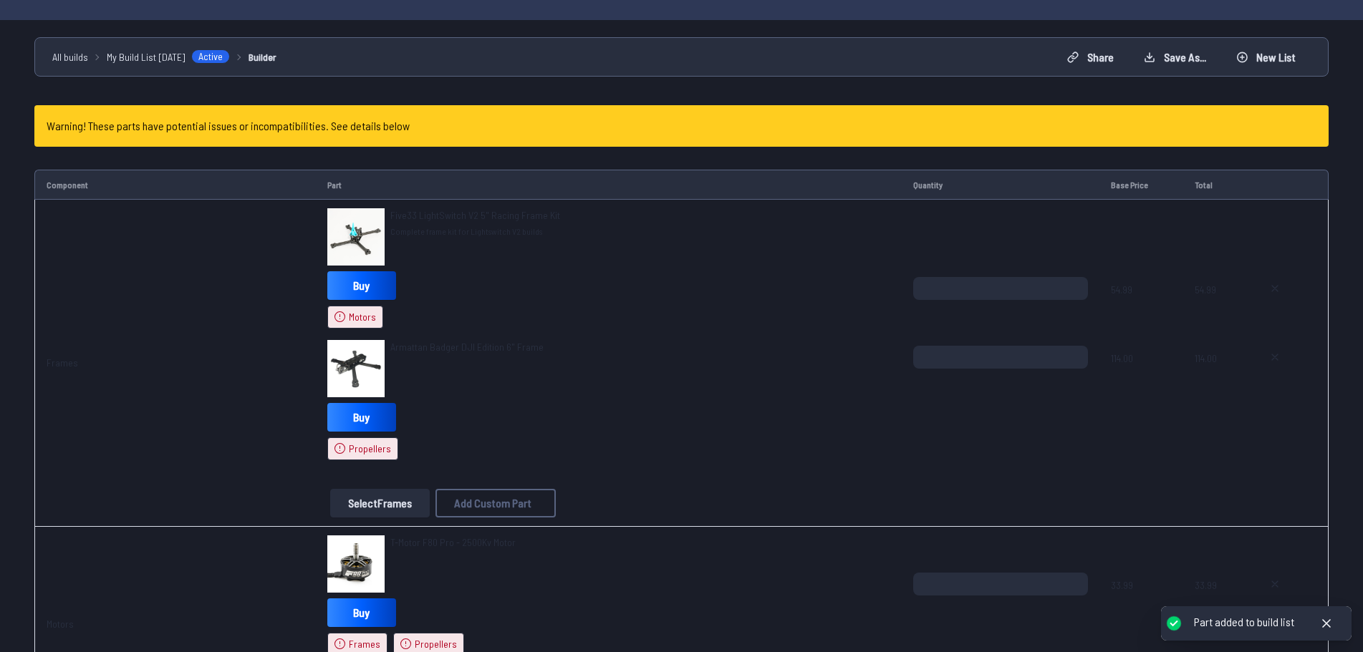
scroll to position [143, 0]
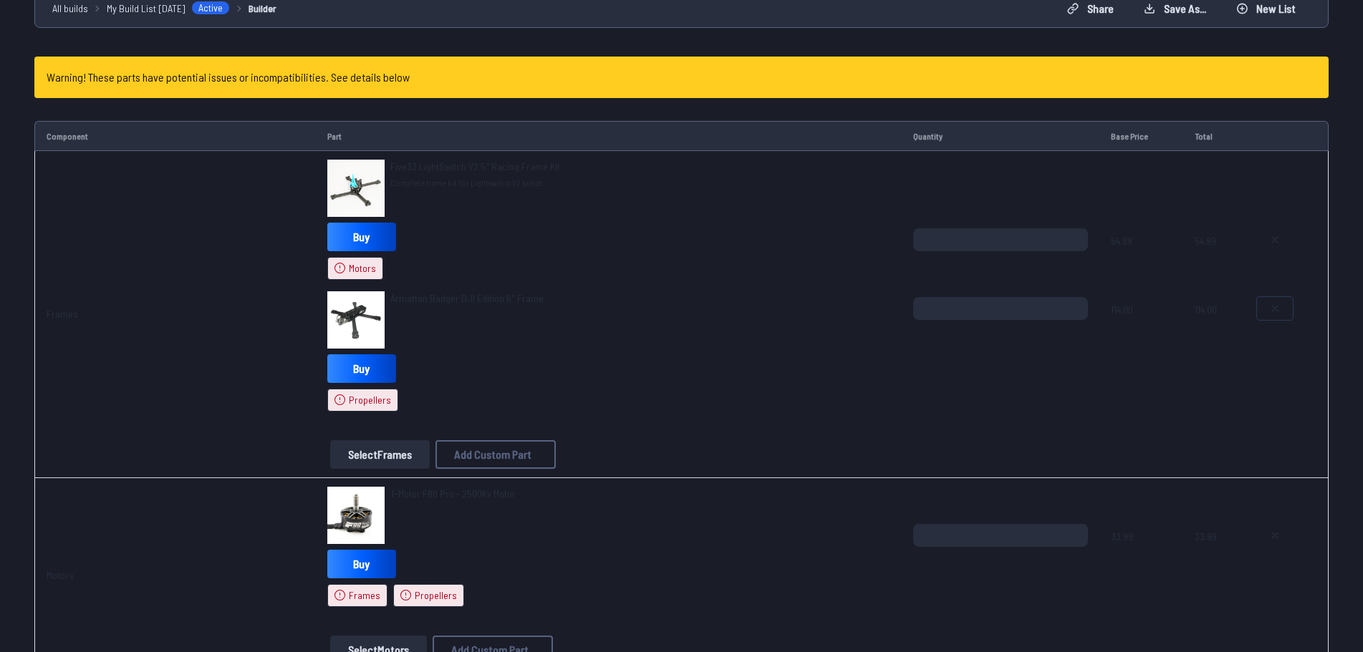
click at [1272, 309] on icon at bounding box center [1274, 308] width 11 height 11
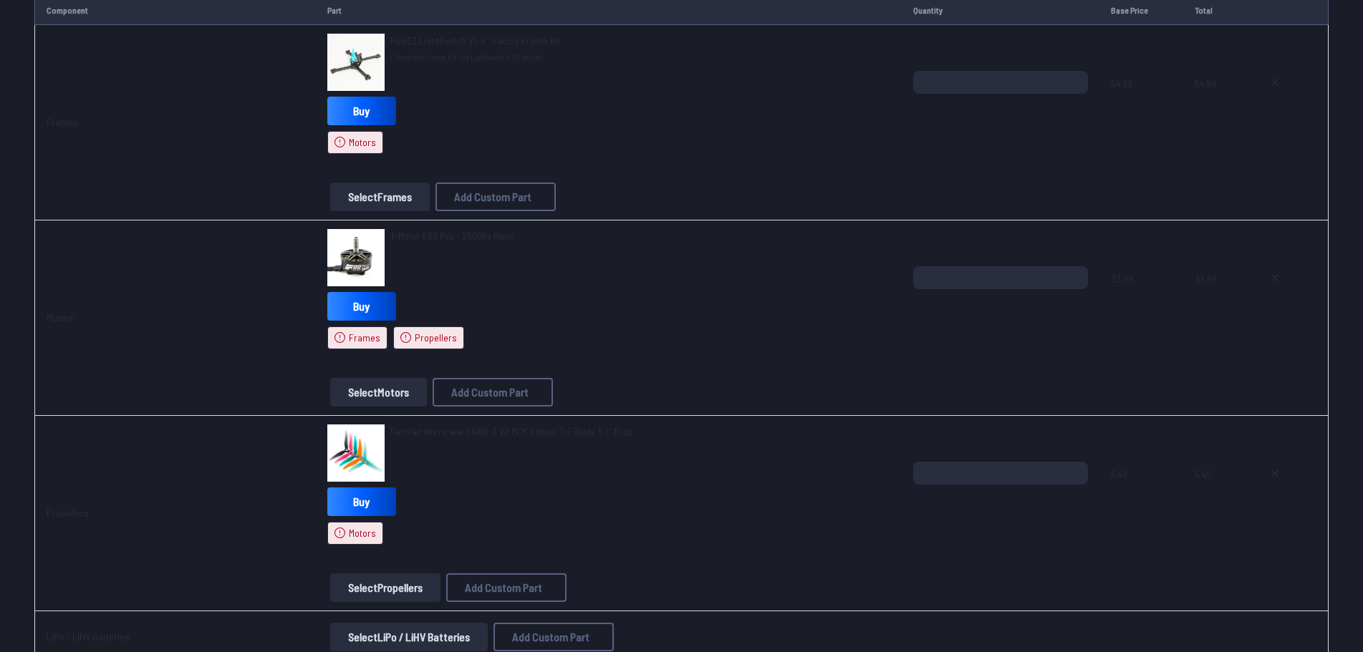
scroll to position [286, 0]
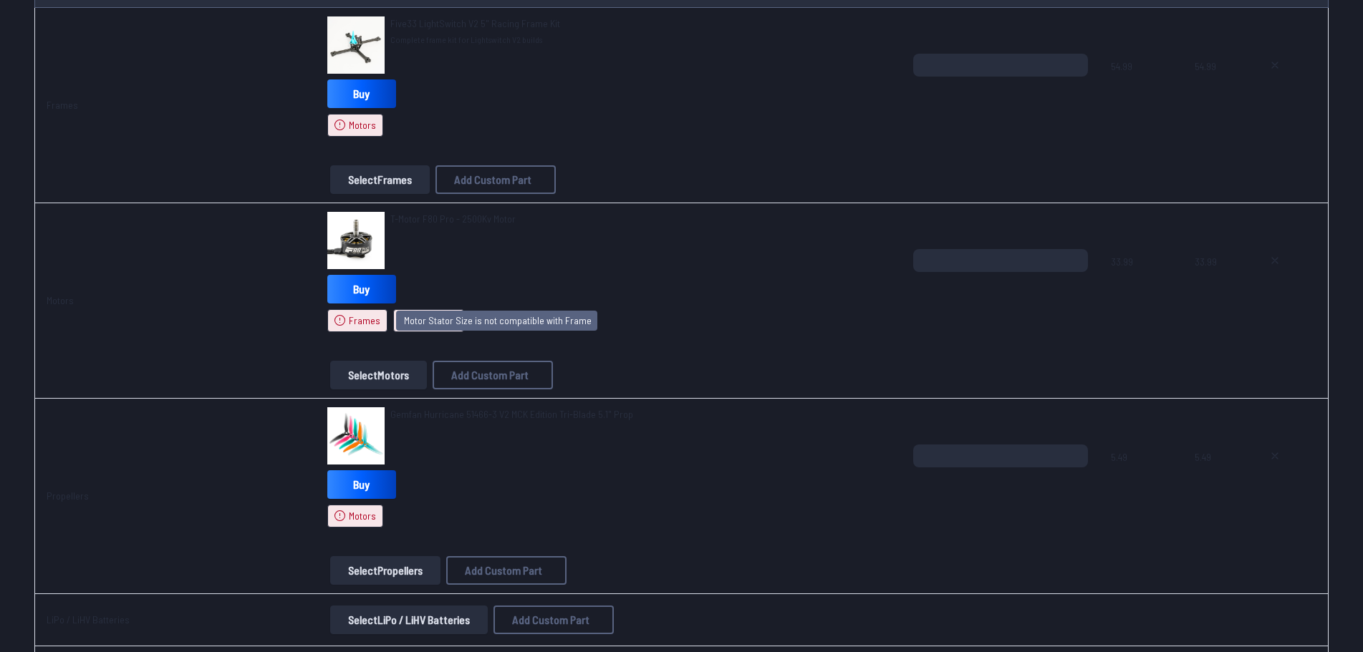
click at [335, 319] on icon at bounding box center [339, 320] width 11 height 11
drag, startPoint x: 344, startPoint y: 320, endPoint x: 355, endPoint y: 314, distance: 12.2
click at [349, 319] on span "Frames" at bounding box center [365, 321] width 32 height 14
click at [1282, 261] on button at bounding box center [1275, 260] width 36 height 23
type textarea "**********"
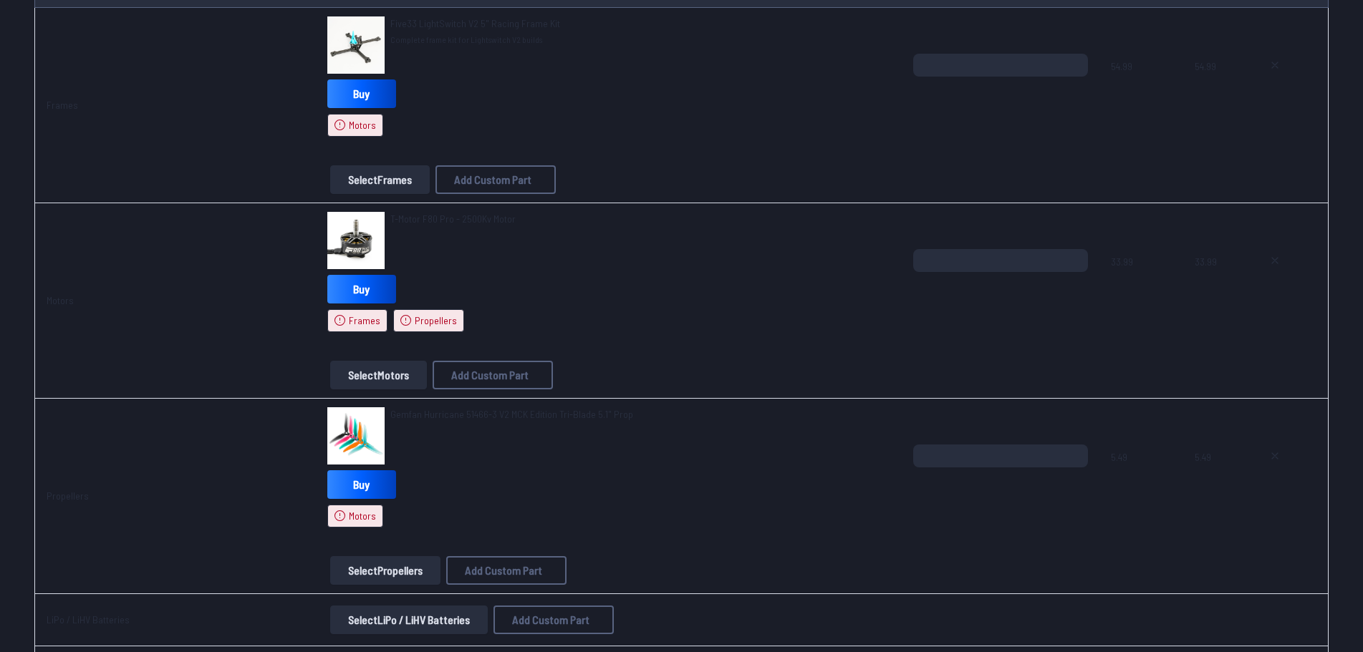
scroll to position [211, 0]
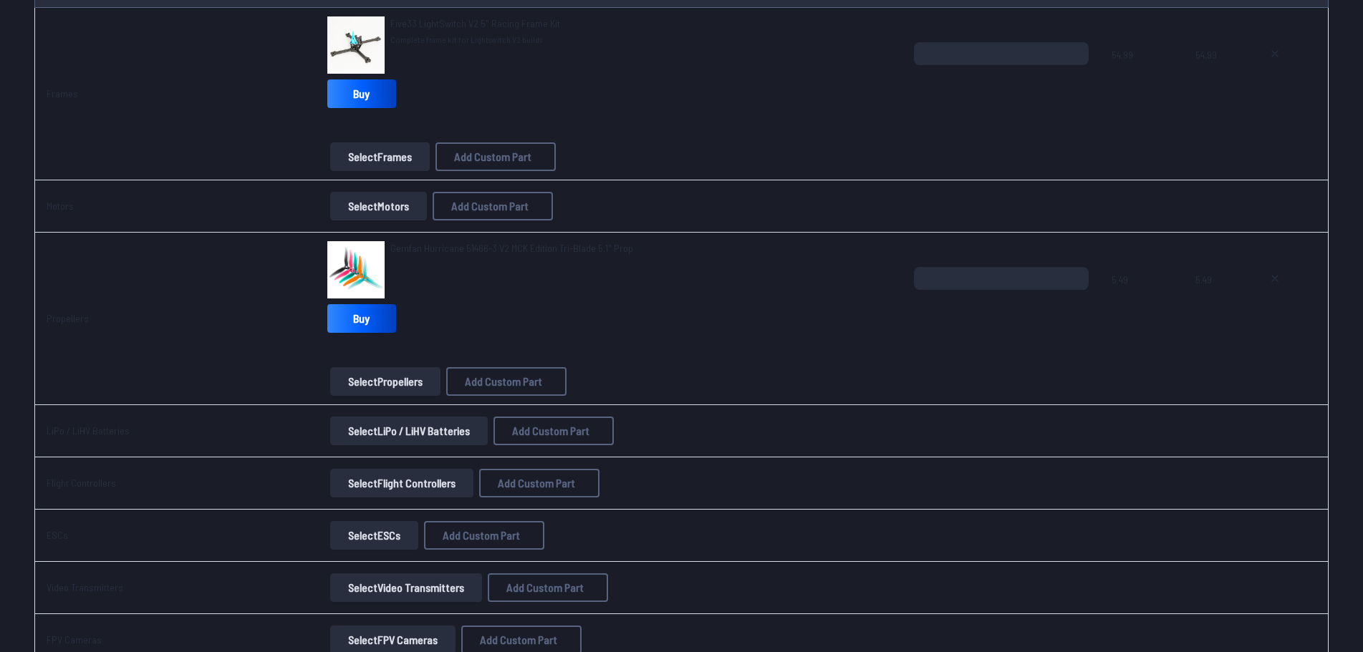
click at [397, 200] on button "Select Motors" at bounding box center [378, 206] width 97 height 29
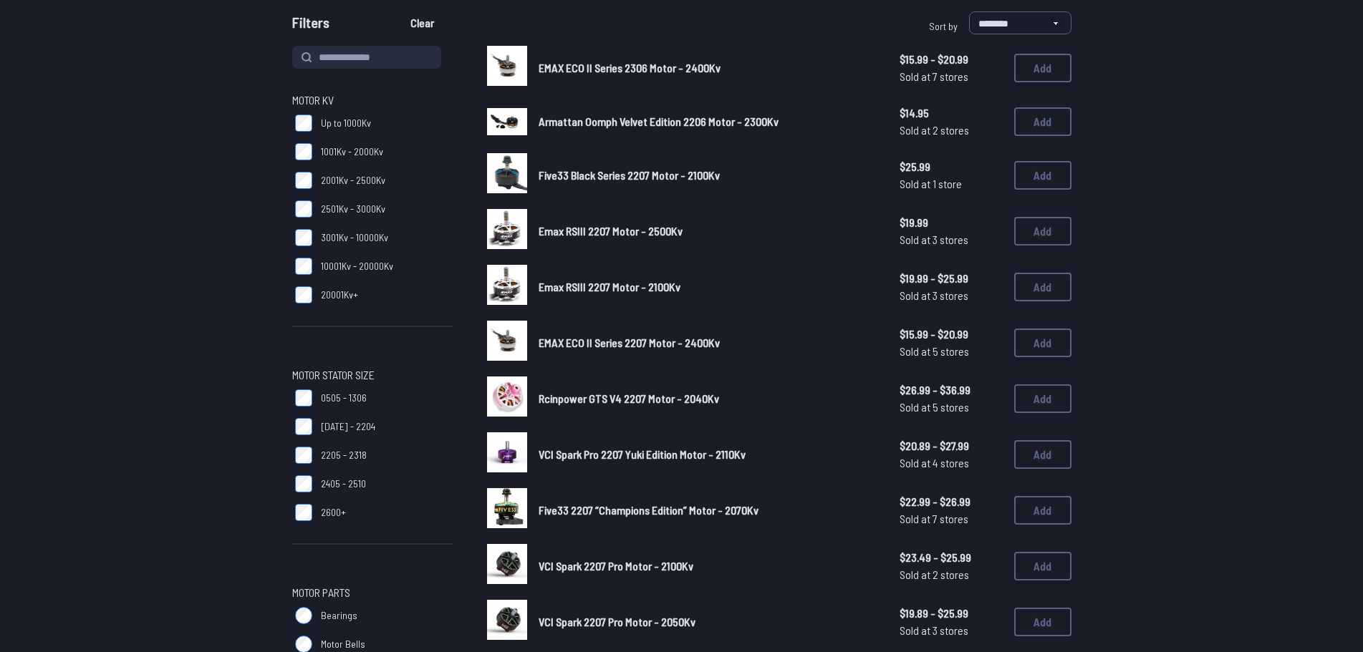
scroll to position [143, 0]
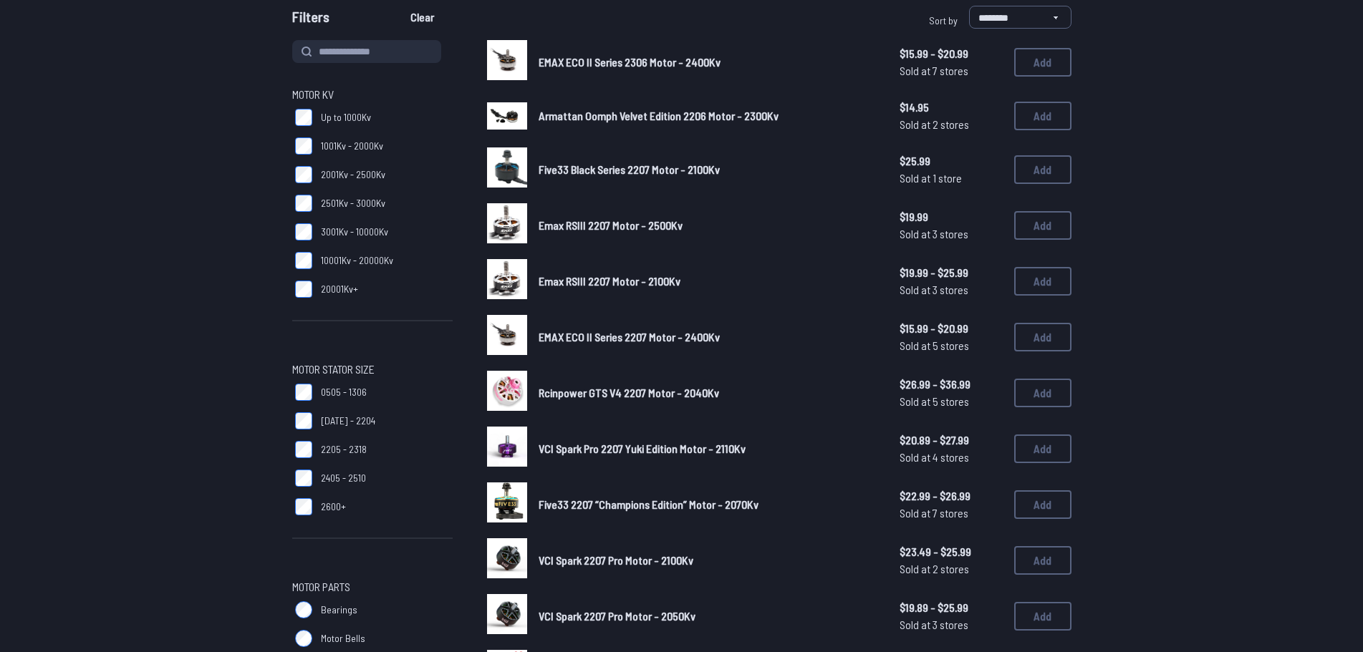
click at [639, 335] on span "EMAX ECO II Series 2207 Motor - 2400Kv" at bounding box center [628, 337] width 181 height 14
click at [1030, 328] on button "Add" at bounding box center [1042, 337] width 57 height 29
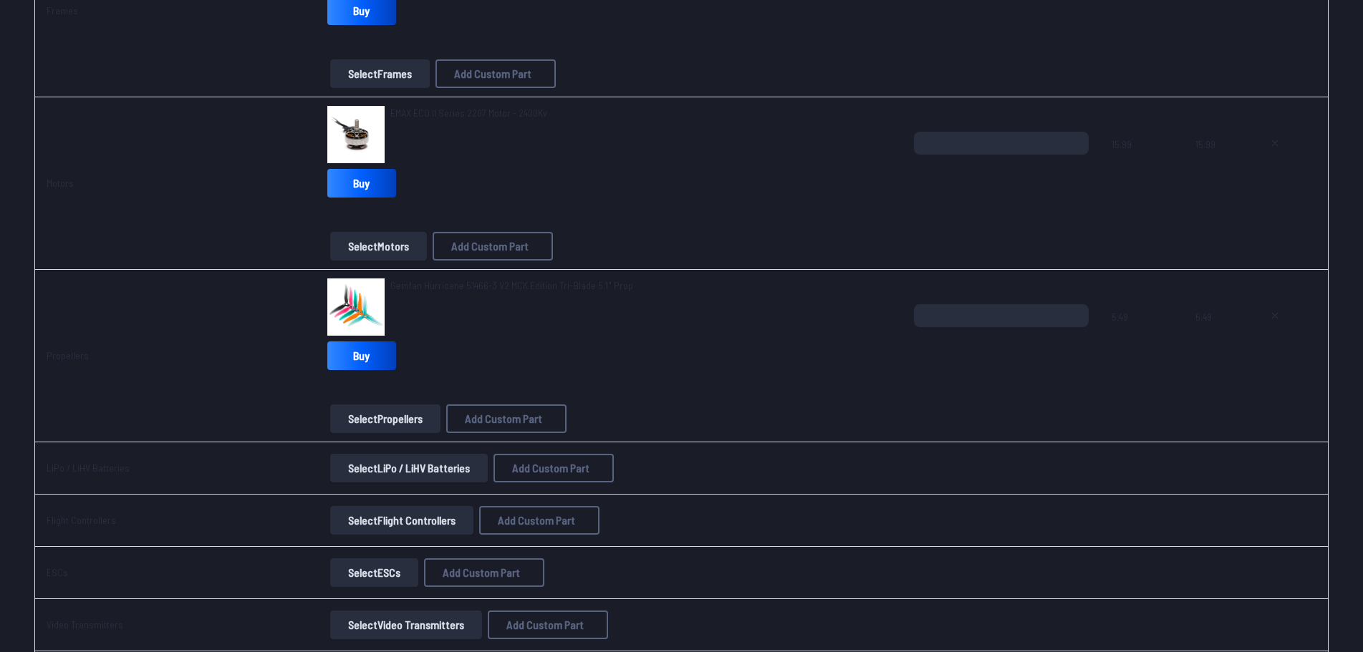
scroll to position [358, 0]
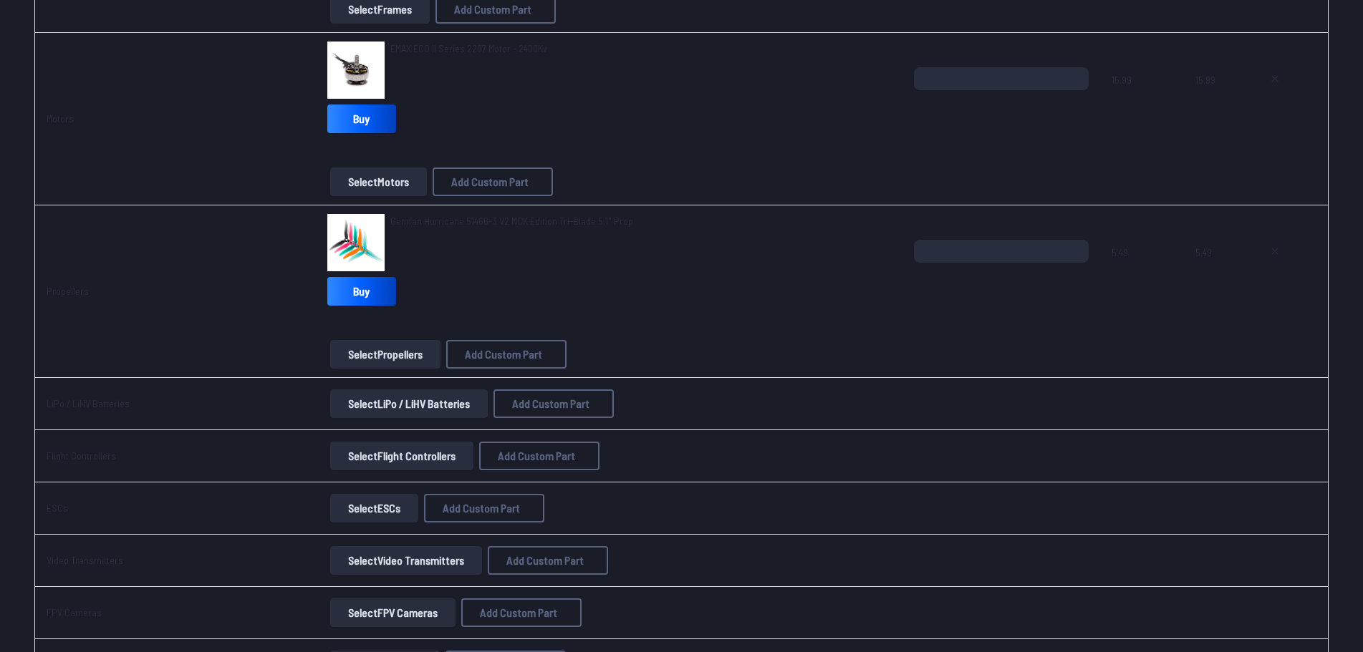
click at [432, 404] on button "Select LiPo / LiHV Batteries" at bounding box center [409, 404] width 158 height 29
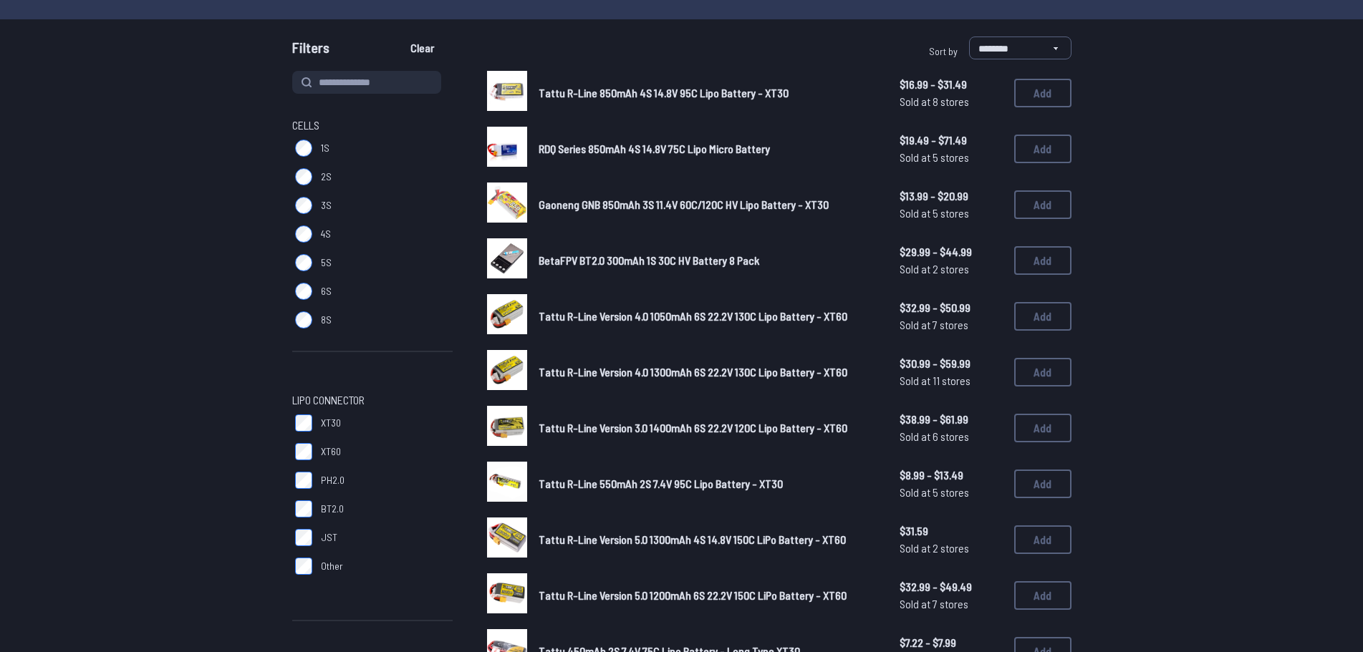
scroll to position [143, 0]
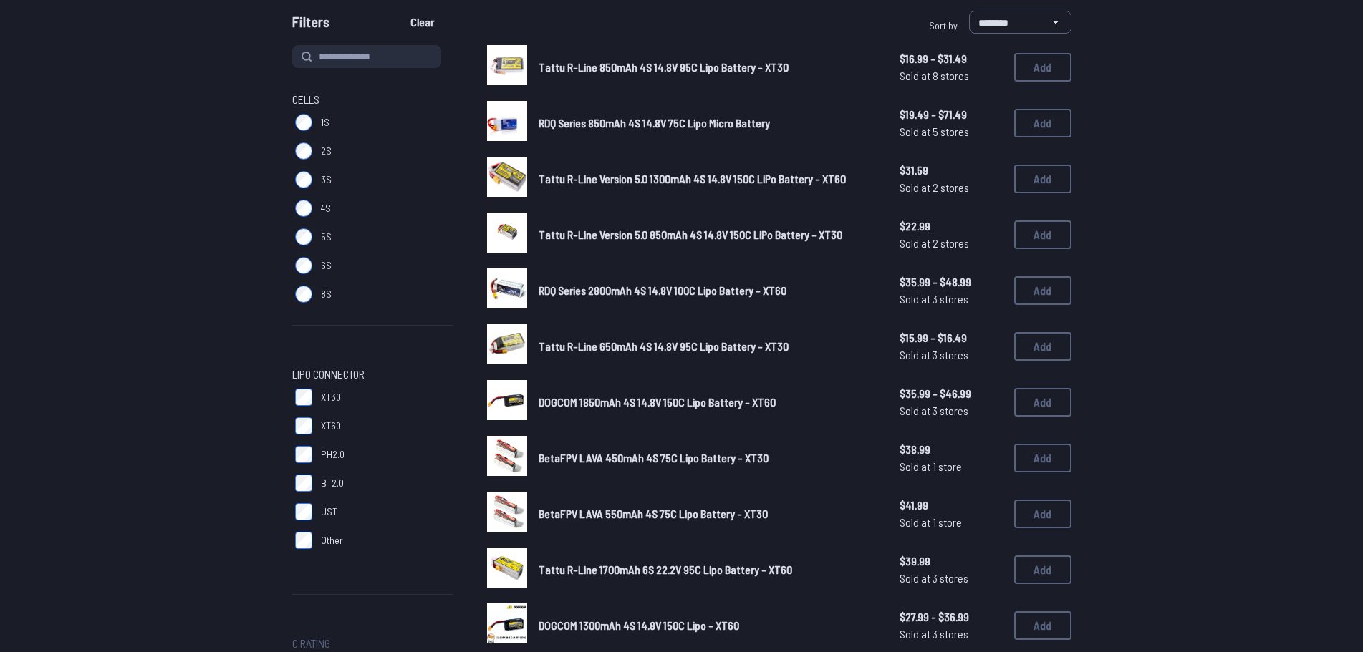
scroll to position [143, 0]
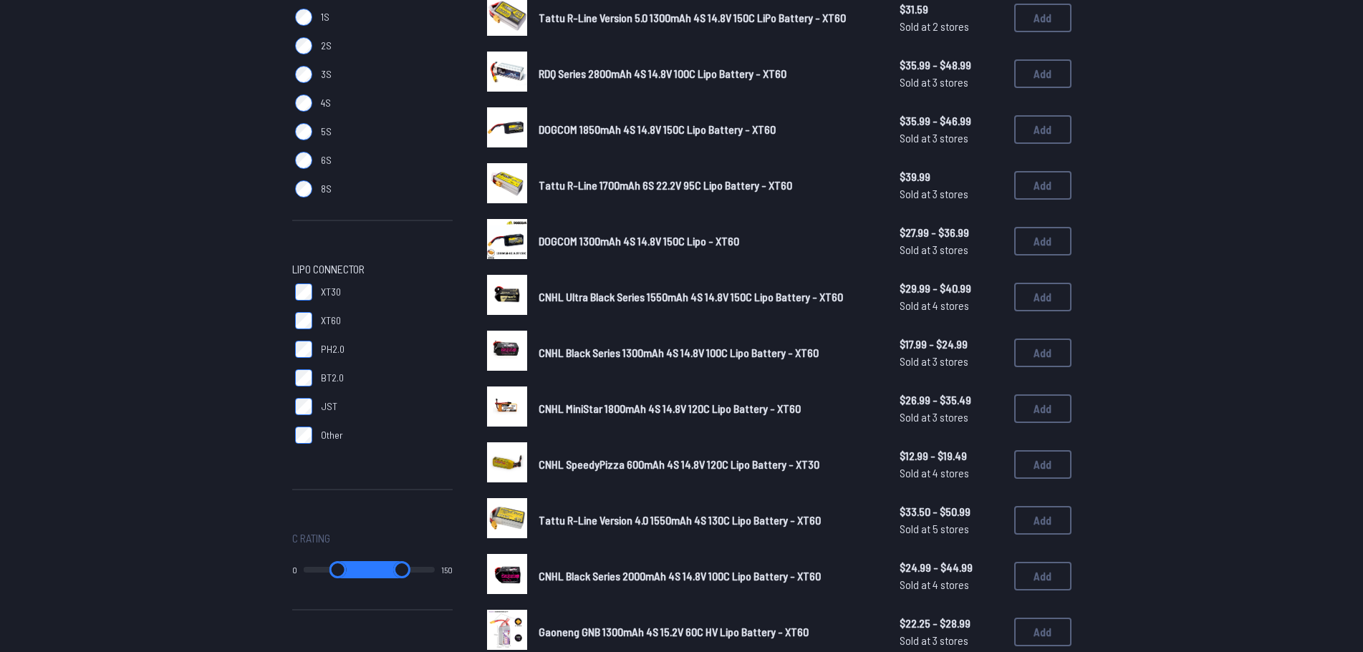
scroll to position [286, 0]
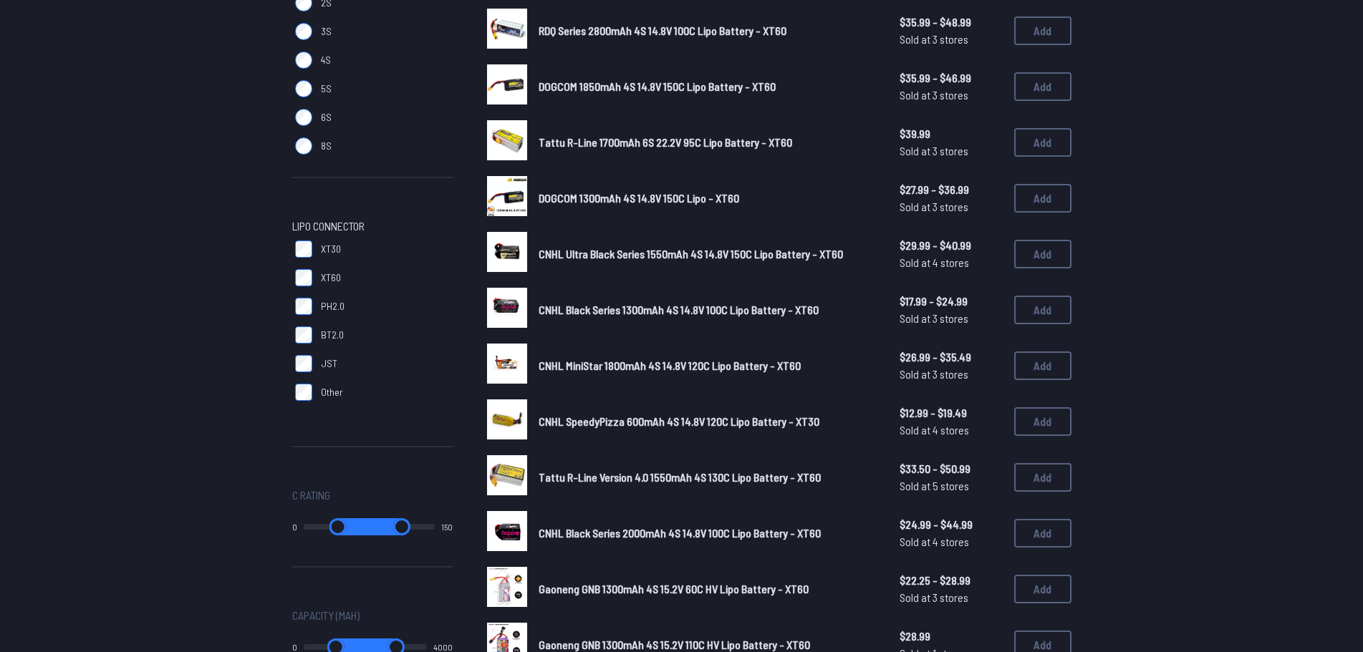
click at [519, 473] on img at bounding box center [507, 475] width 40 height 40
click at [1030, 472] on button "Add" at bounding box center [1042, 477] width 57 height 29
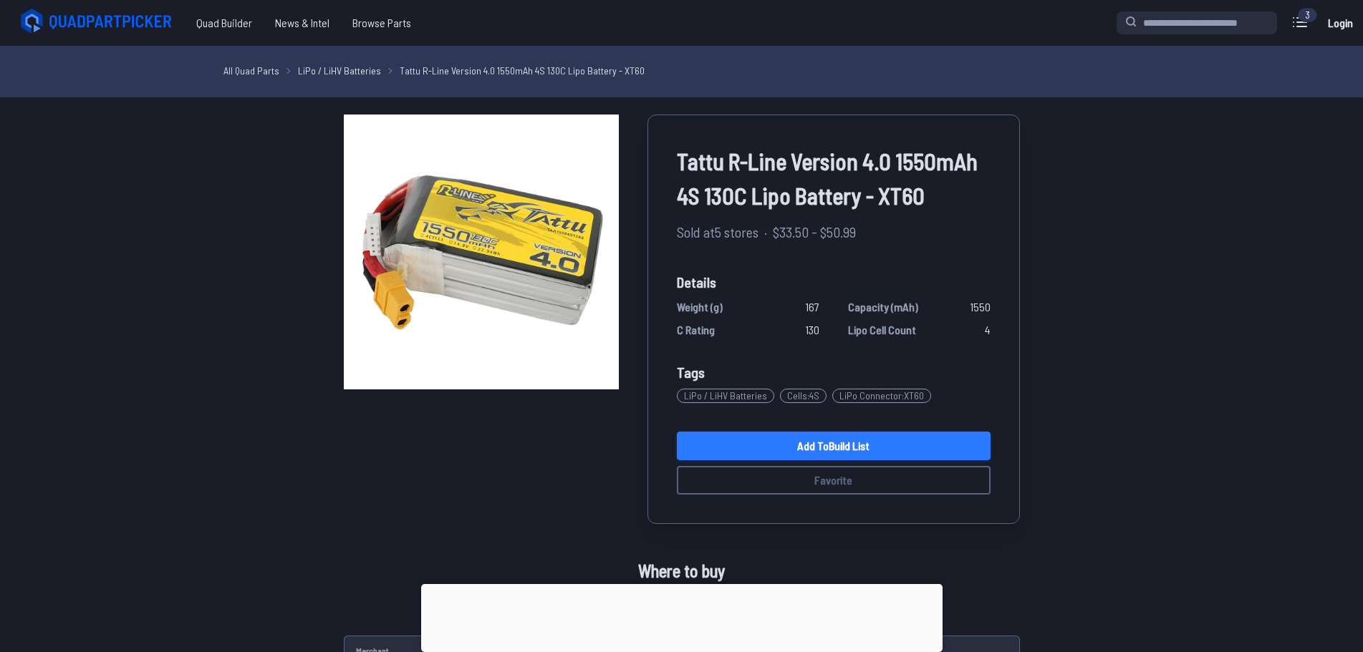
click at [835, 440] on link "Add to Build List" at bounding box center [834, 446] width 314 height 29
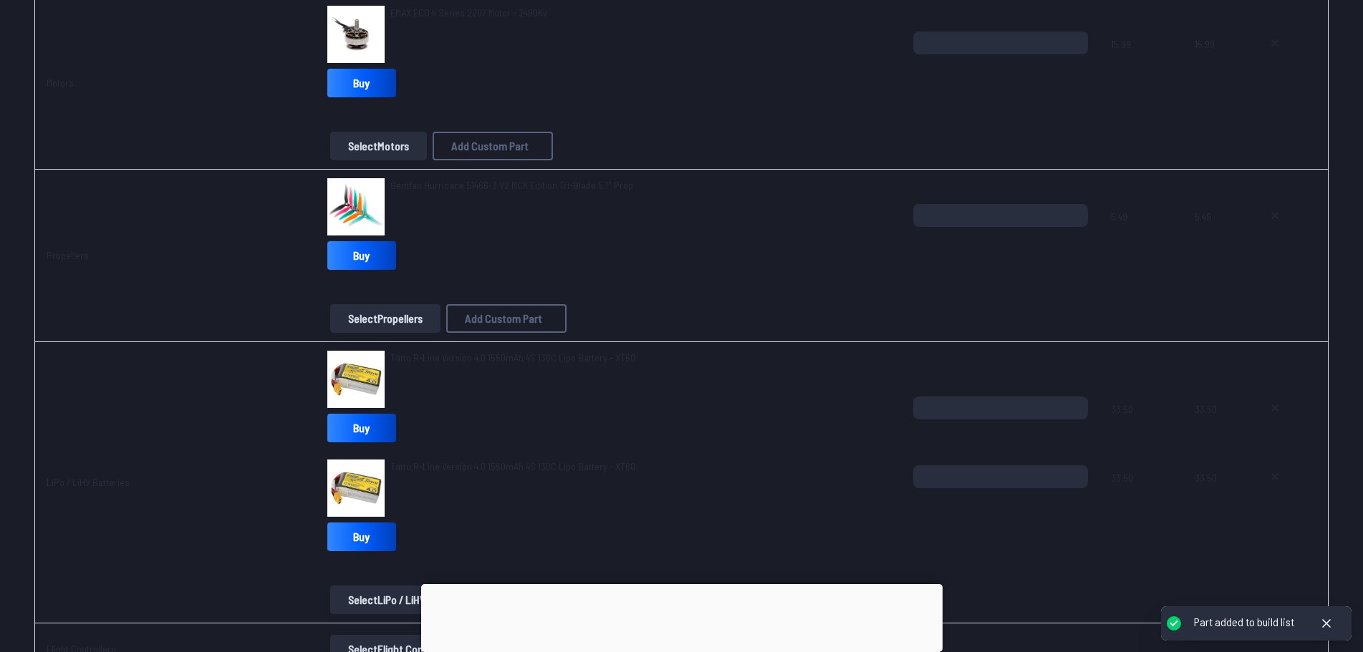
scroll to position [573, 0]
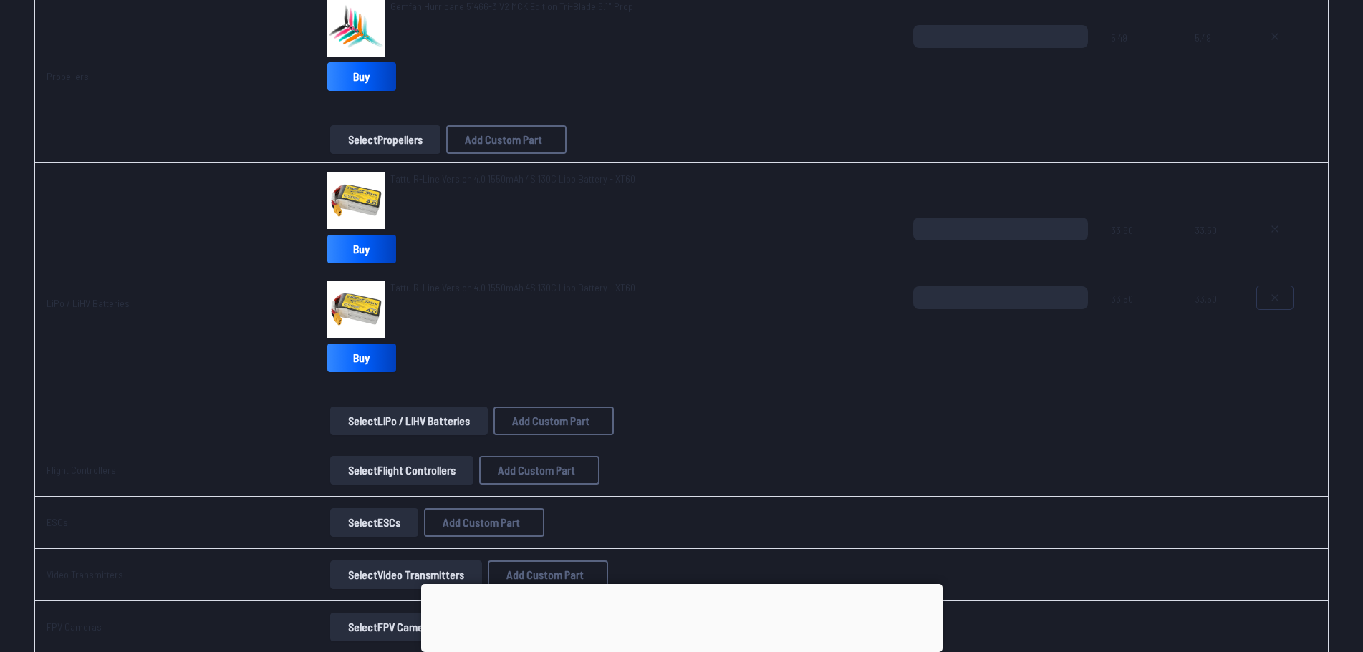
click at [1269, 300] on icon at bounding box center [1274, 297] width 11 height 11
type textarea "**********"
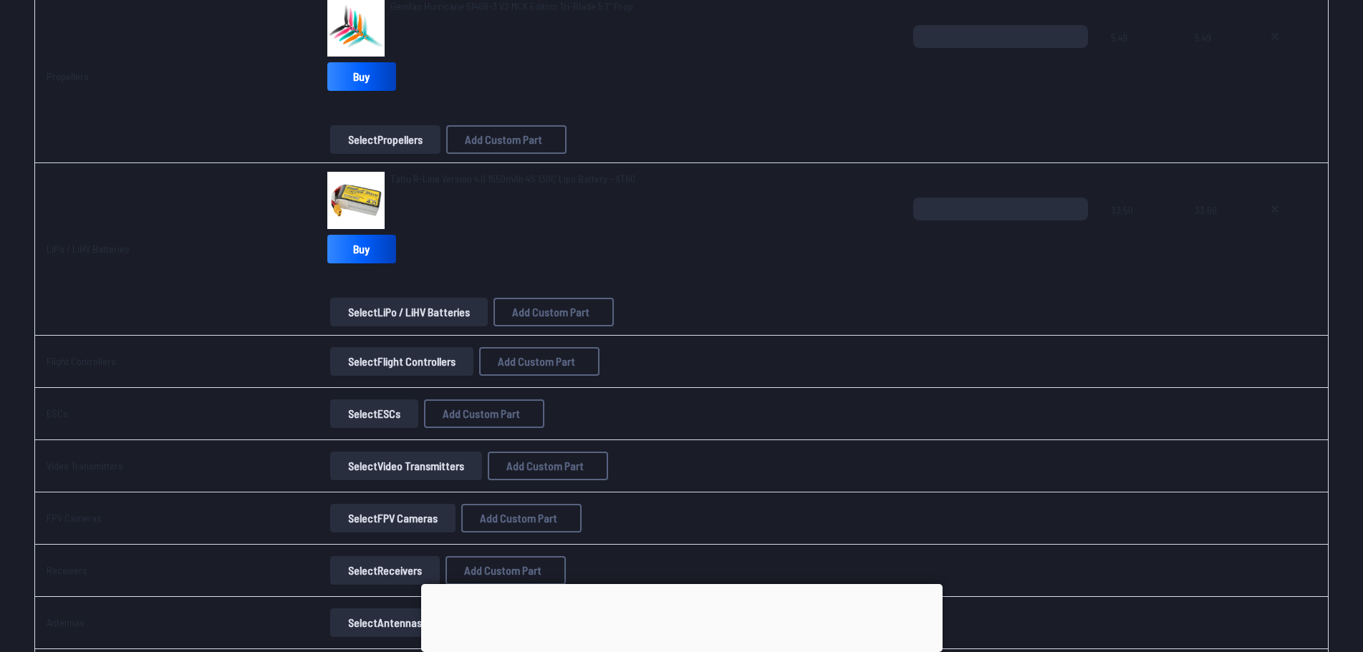
click at [366, 363] on button "Select Flight Controllers" at bounding box center [401, 361] width 143 height 29
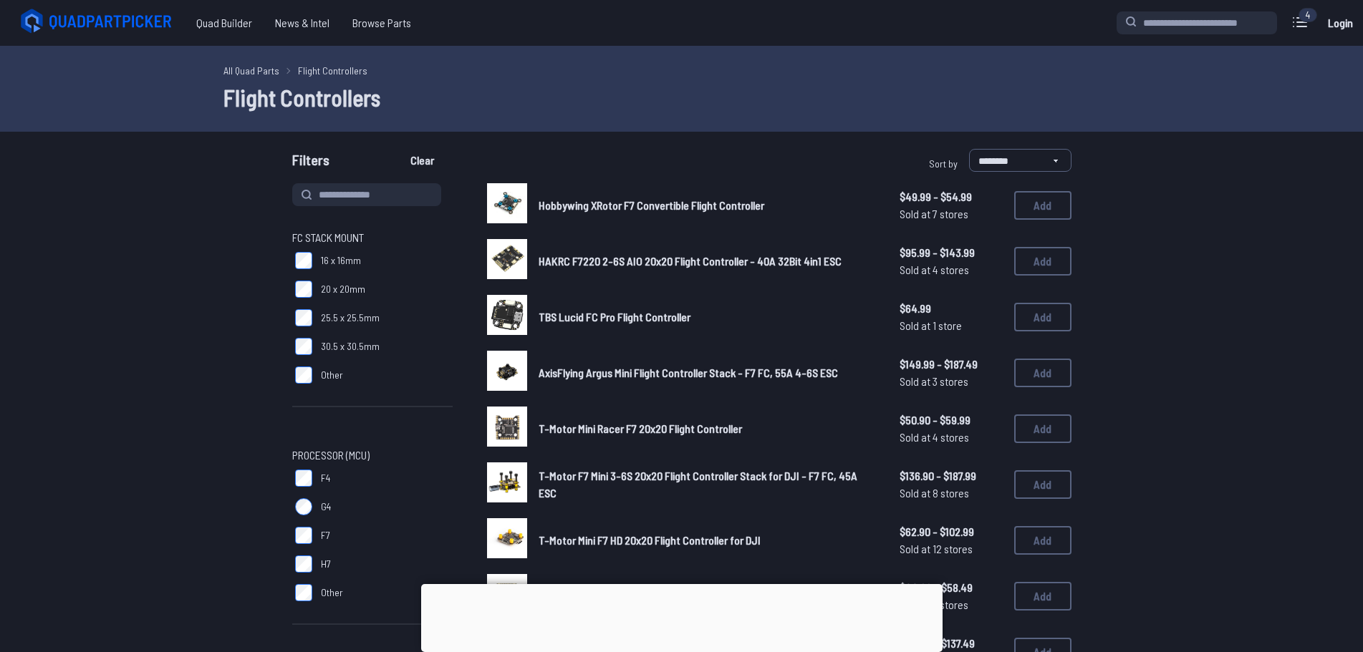
click at [580, 196] on div "Hobbywing XRotor F7 Convertible Flight Controller $49.99 - $54.99 Sold at 7 sto…" at bounding box center [779, 205] width 584 height 44
click at [573, 205] on span "Hobbywing XRotor F7 Convertible Flight Controller" at bounding box center [651, 205] width 226 height 14
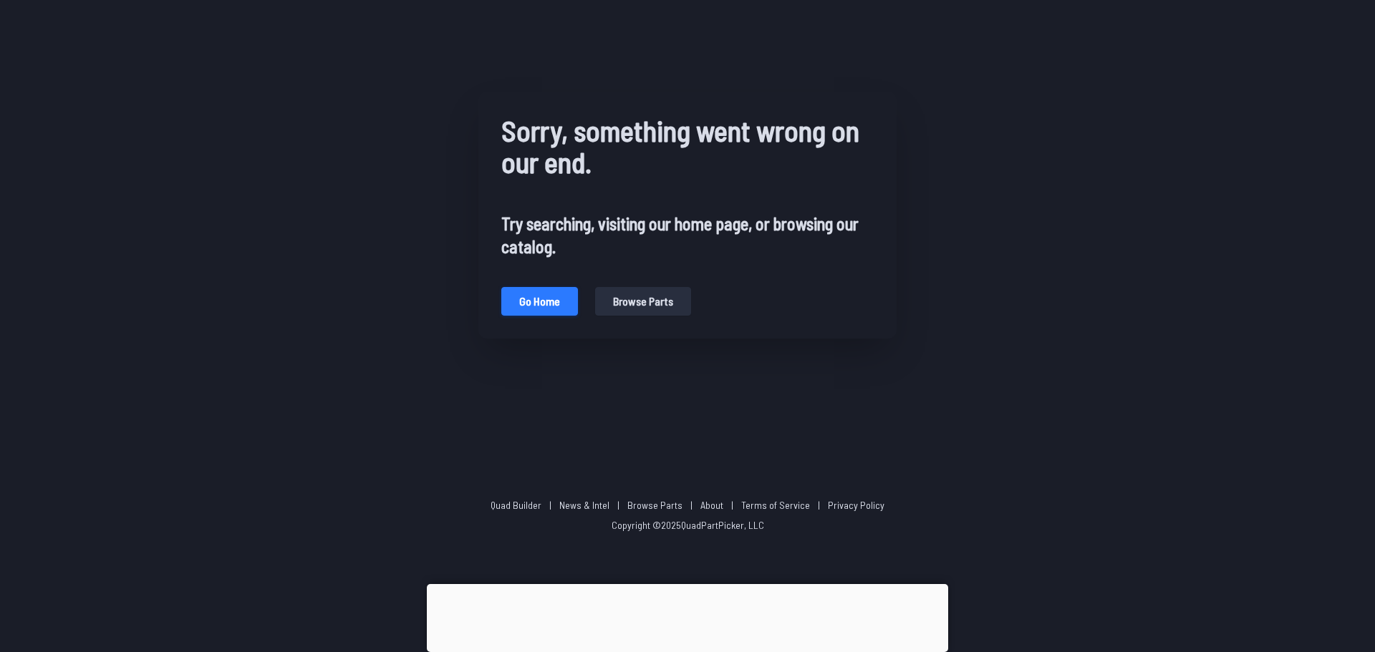
click at [557, 300] on button "Go home" at bounding box center [539, 301] width 77 height 29
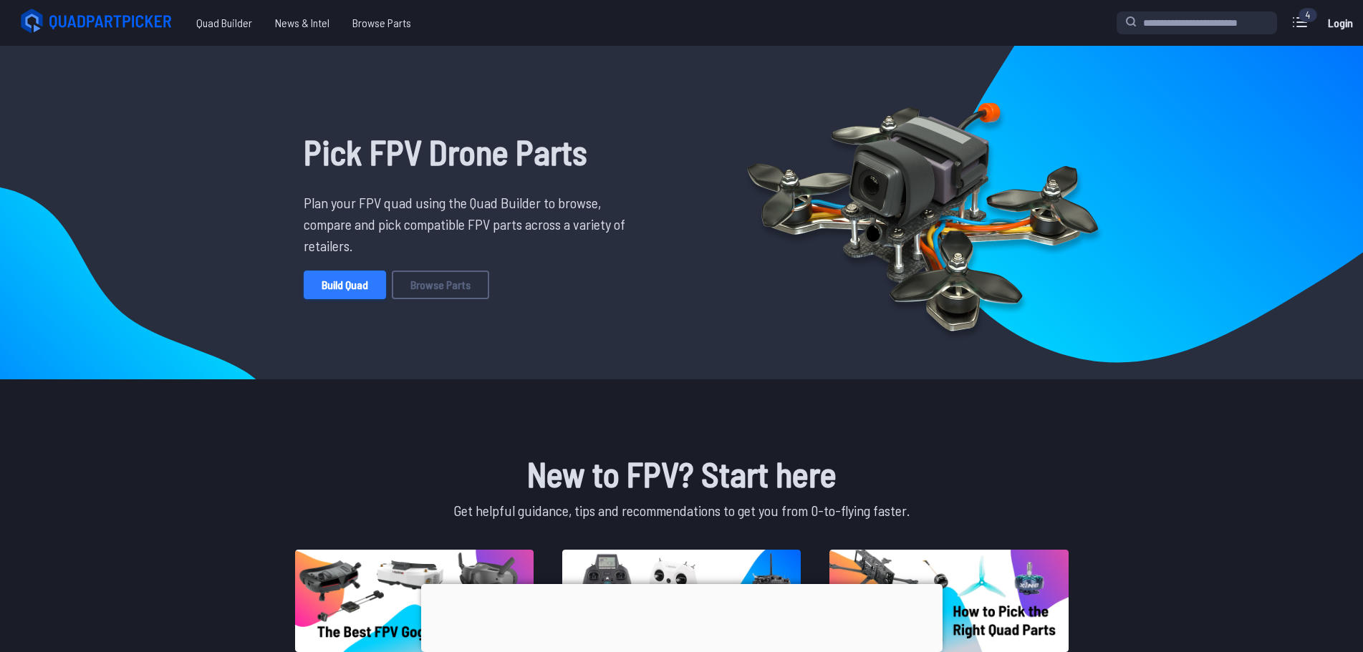
click at [361, 291] on link "Build Quad" at bounding box center [345, 285] width 82 height 29
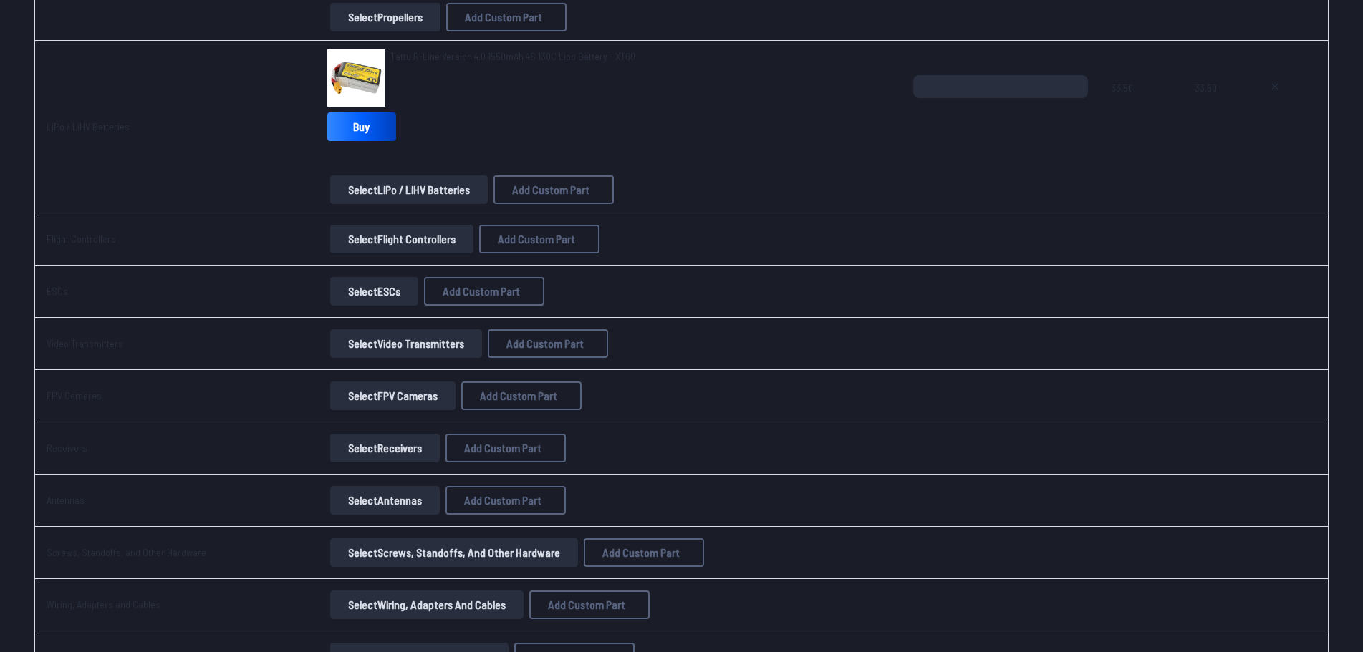
scroll to position [788, 0]
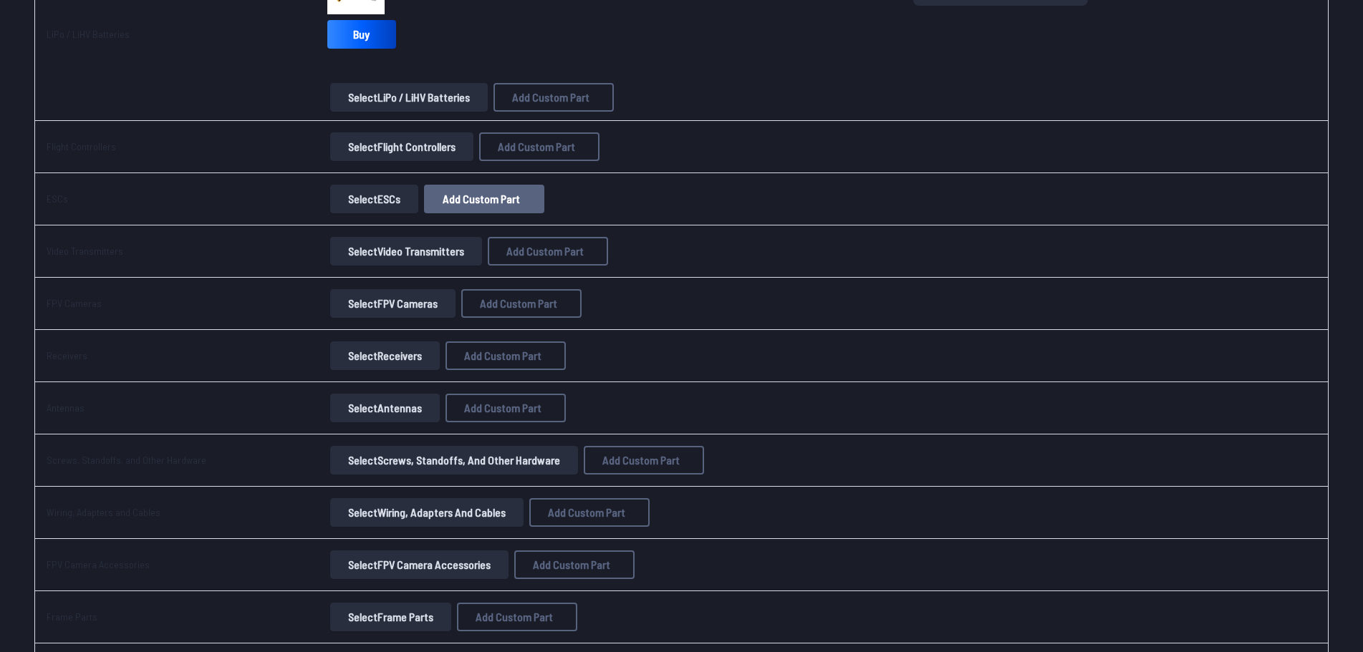
click at [494, 199] on span "Add Custom Part" at bounding box center [480, 198] width 77 height 11
select select "**********"
click at [840, 123] on button at bounding box center [822, 133] width 35 height 21
click at [380, 305] on button "Select FPV Cameras" at bounding box center [392, 303] width 125 height 29
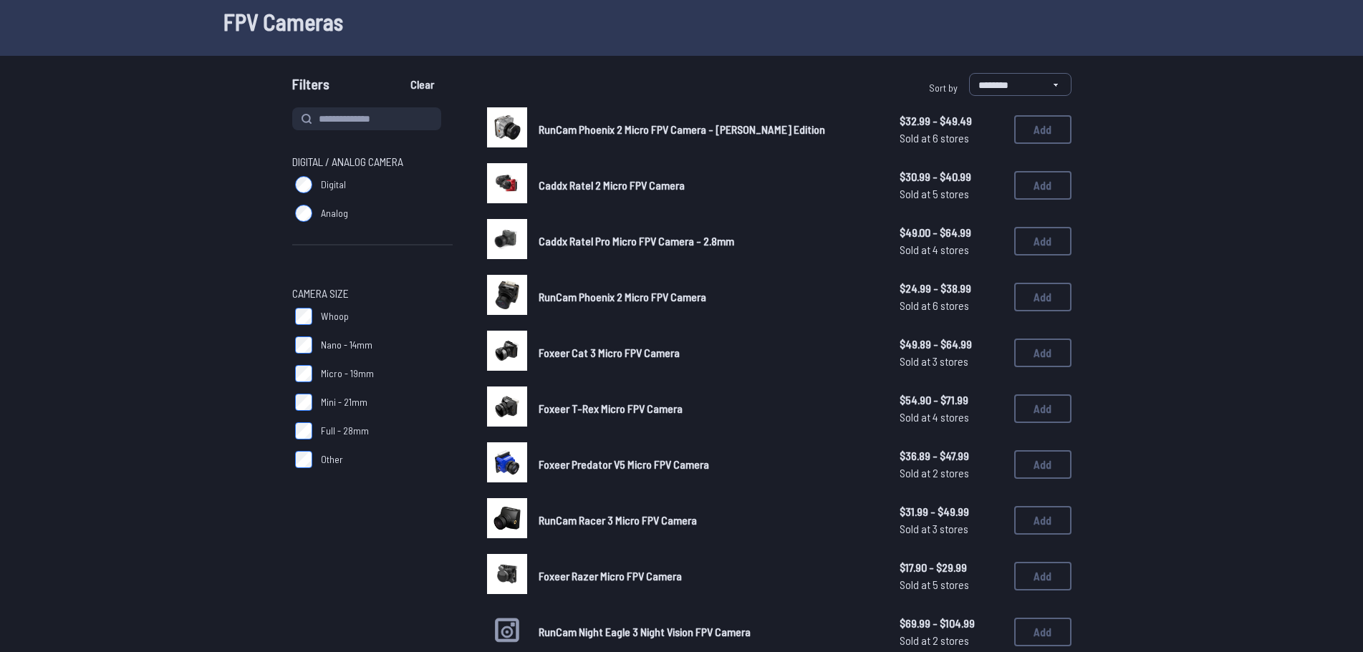
scroll to position [143, 0]
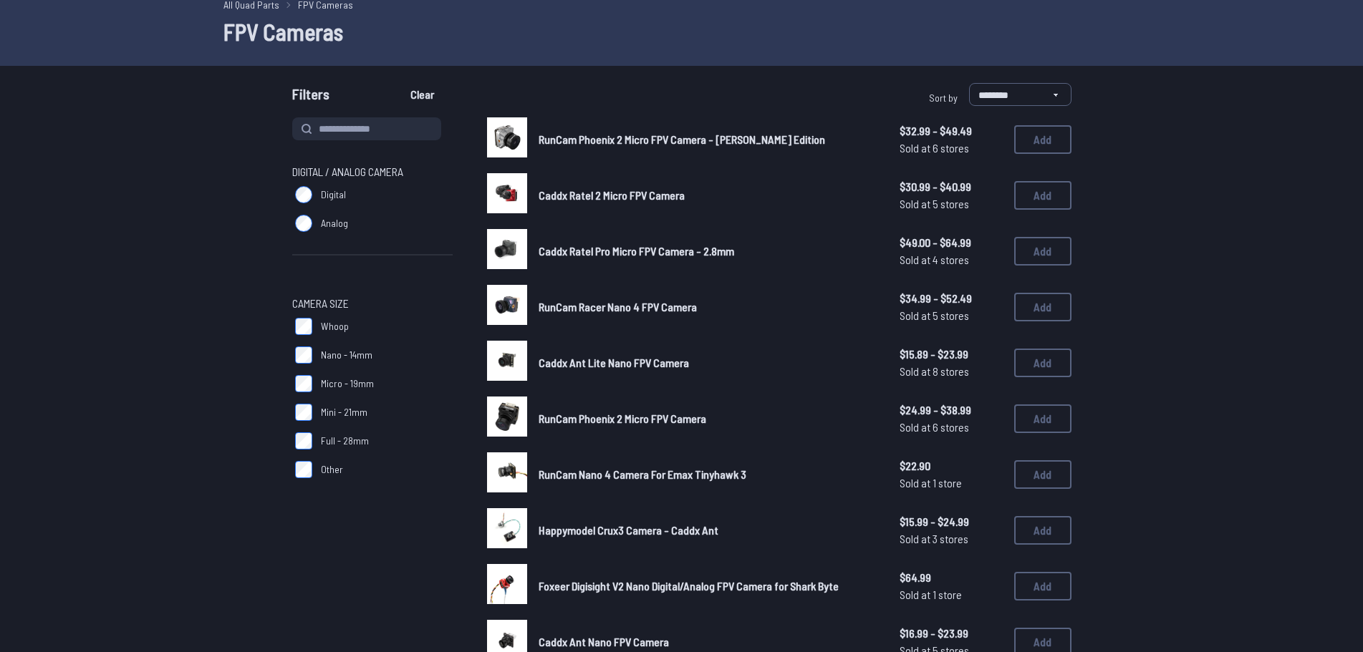
scroll to position [72, 0]
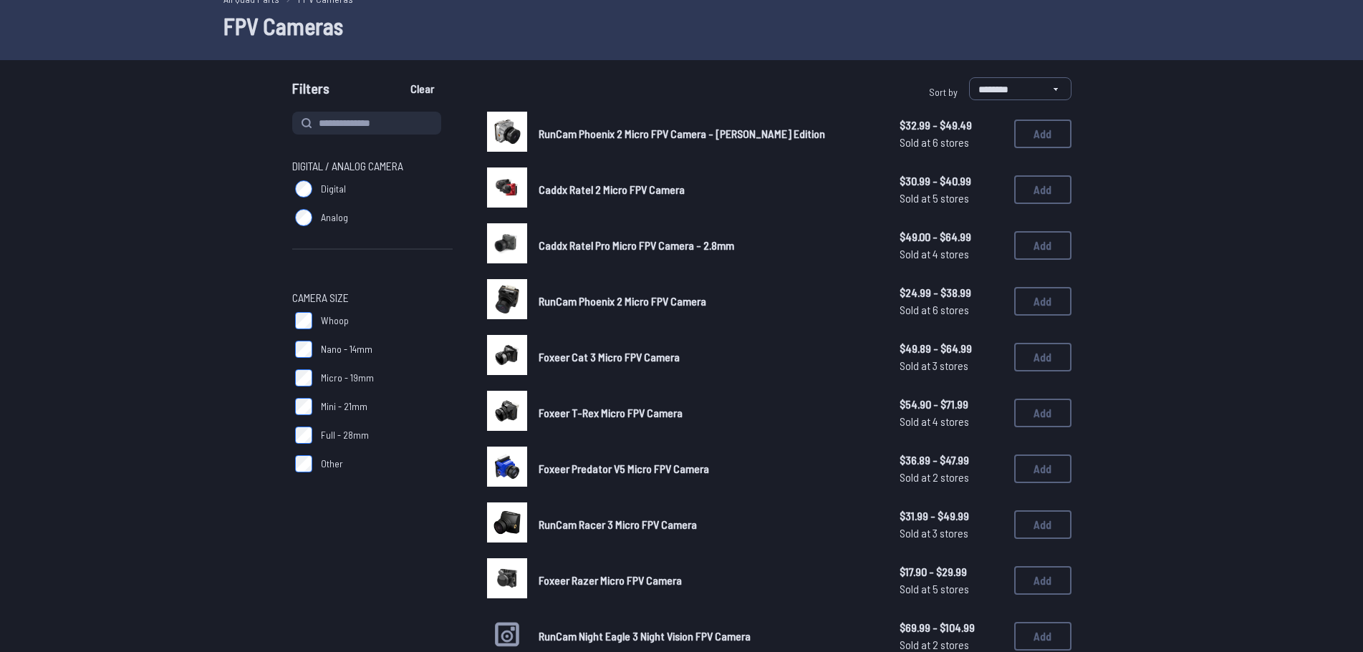
scroll to position [143, 0]
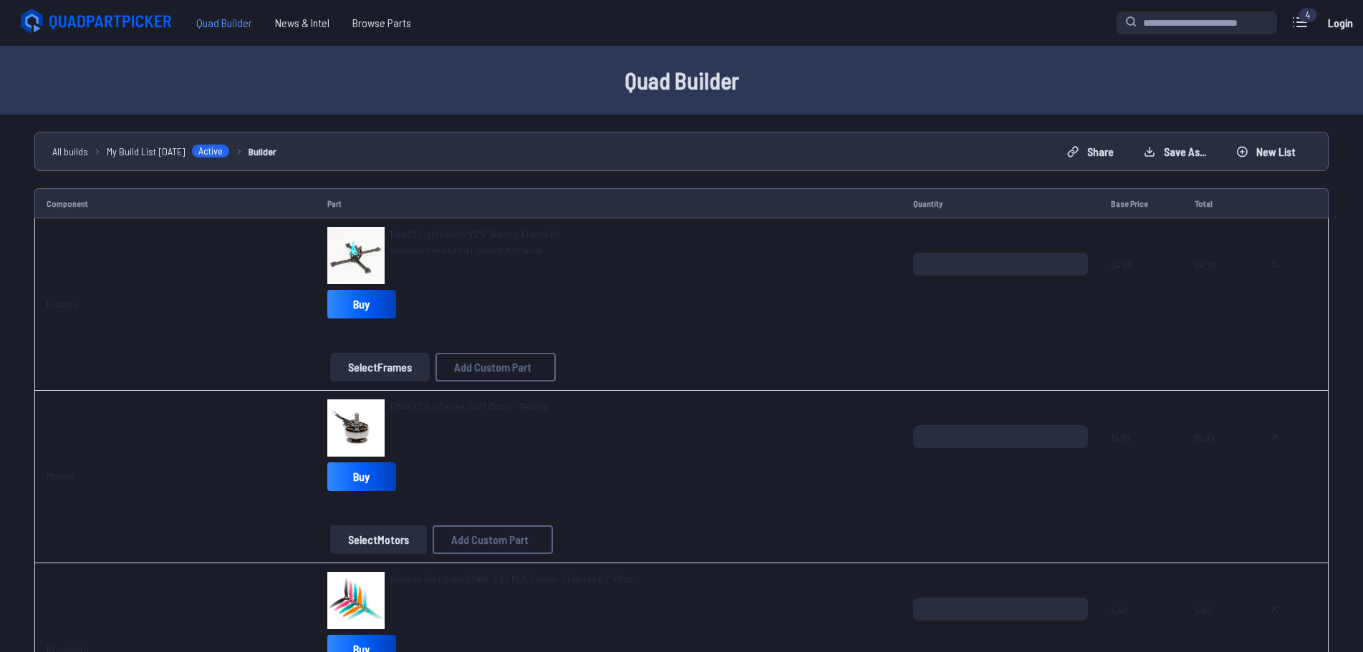
click at [218, 17] on span "Quad Builder" at bounding box center [224, 23] width 79 height 29
click at [403, 26] on span "Browse Parts" at bounding box center [382, 23] width 82 height 29
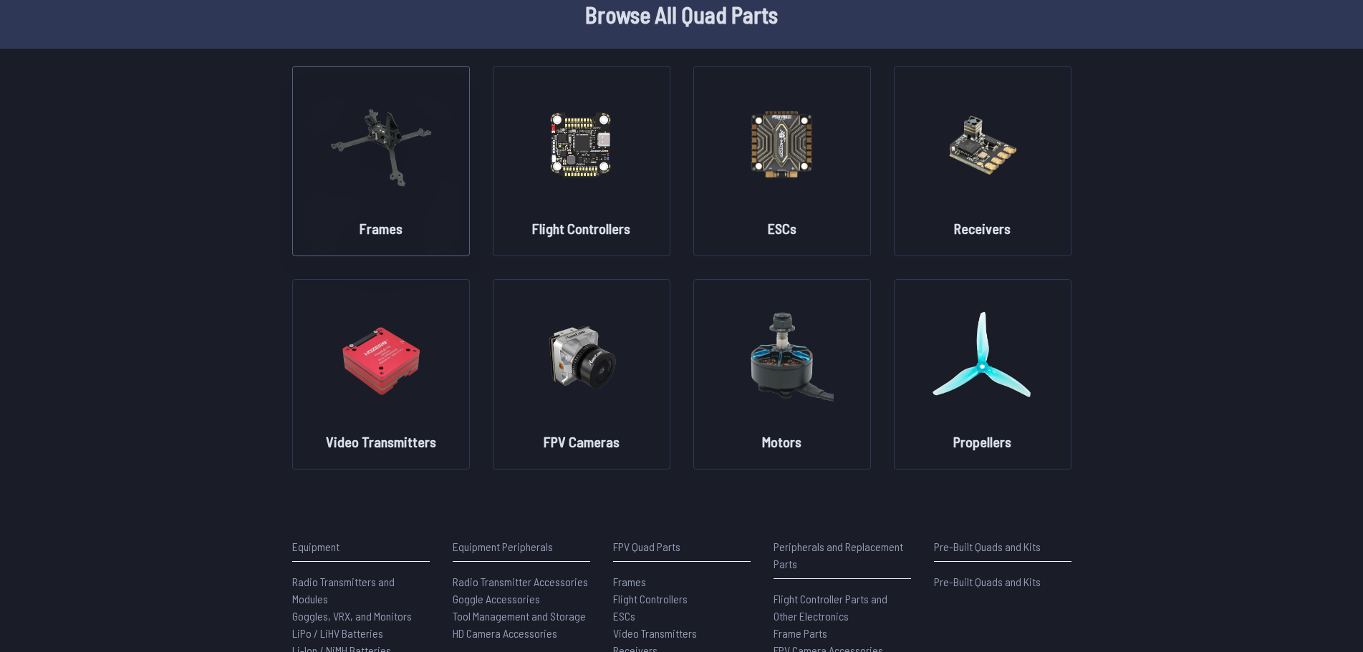
scroll to position [72, 0]
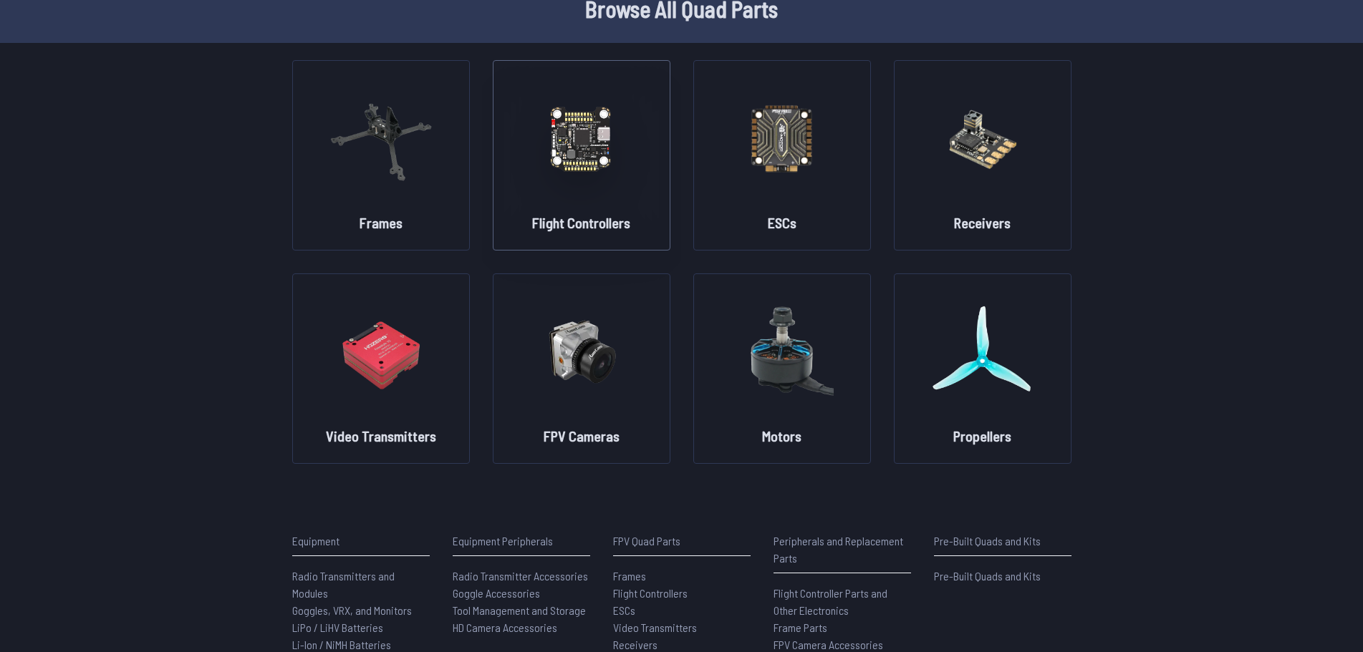
click at [581, 182] on img at bounding box center [581, 138] width 103 height 126
click at [581, 221] on h2 "Flight Controllers" at bounding box center [581, 223] width 98 height 20
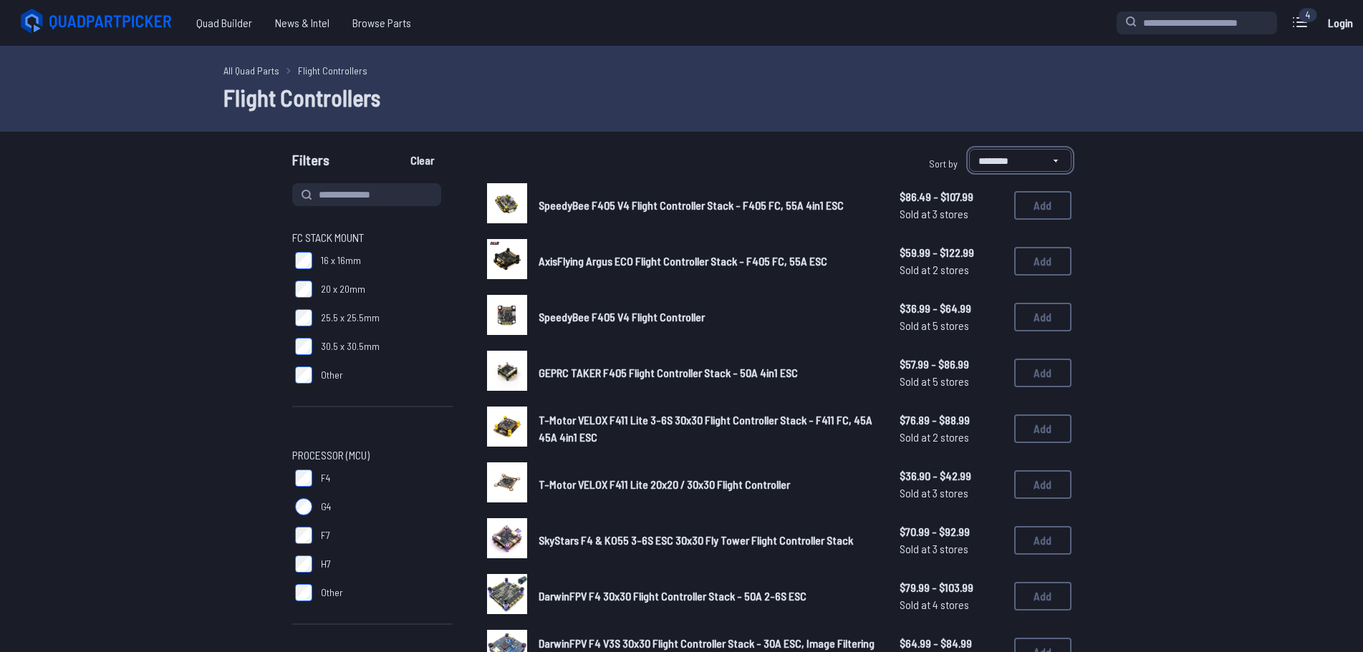
click at [1031, 163] on select "**********" at bounding box center [1020, 160] width 102 height 23
select select "*********"
click at [969, 149] on select "**********" at bounding box center [1020, 160] width 102 height 23
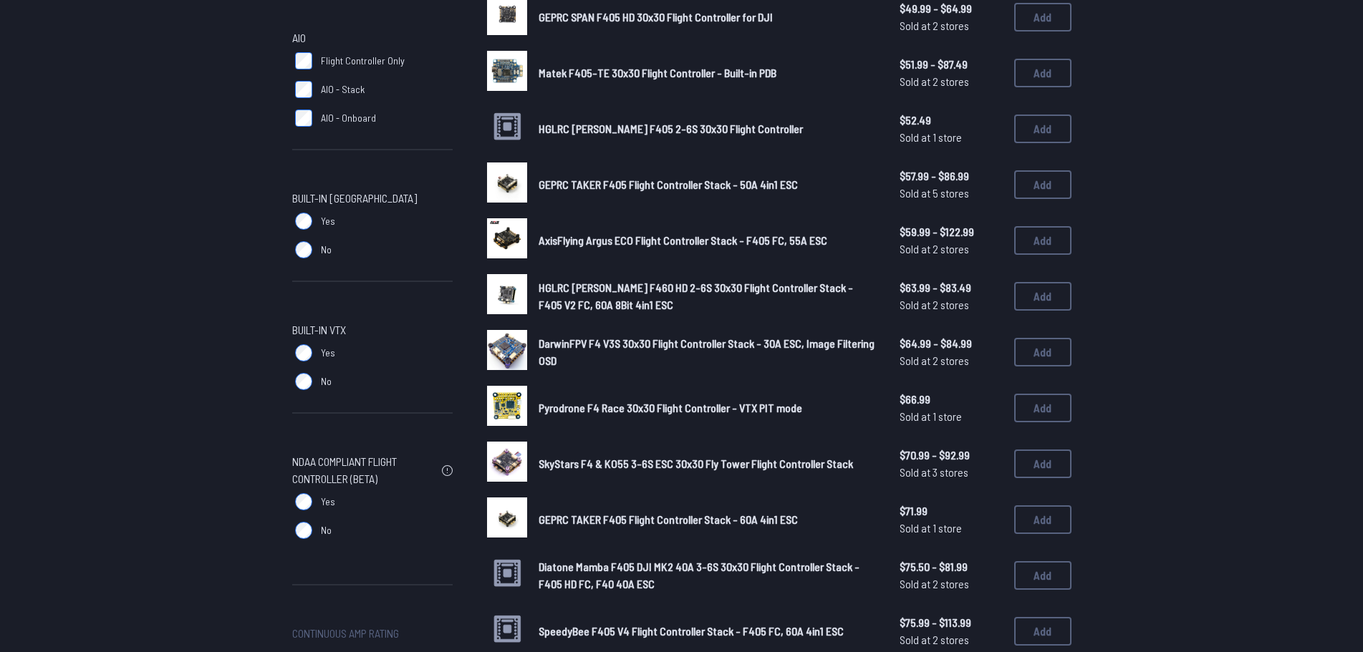
scroll to position [788, 0]
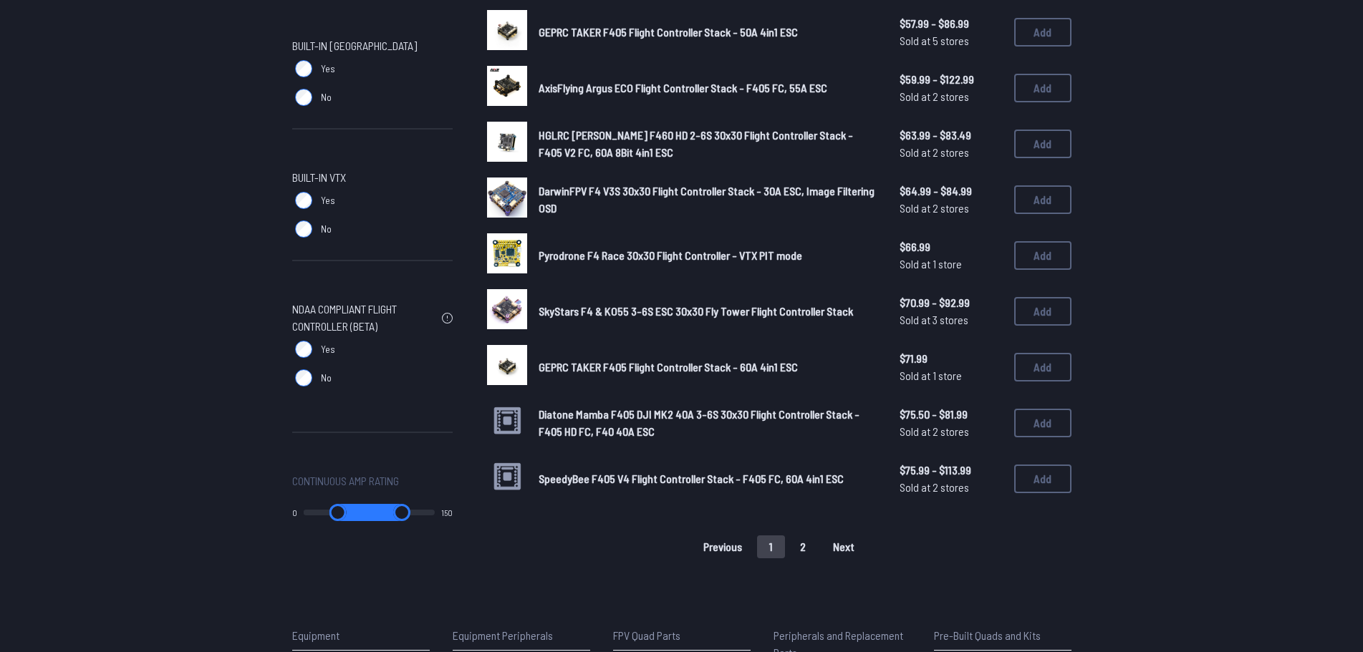
click at [589, 140] on span "HGLRC SPECTER F460 HD 2-6S 30x30 Flight Controller Stack - F405 V2 FC, 60A 8Bit…" at bounding box center [695, 143] width 314 height 31
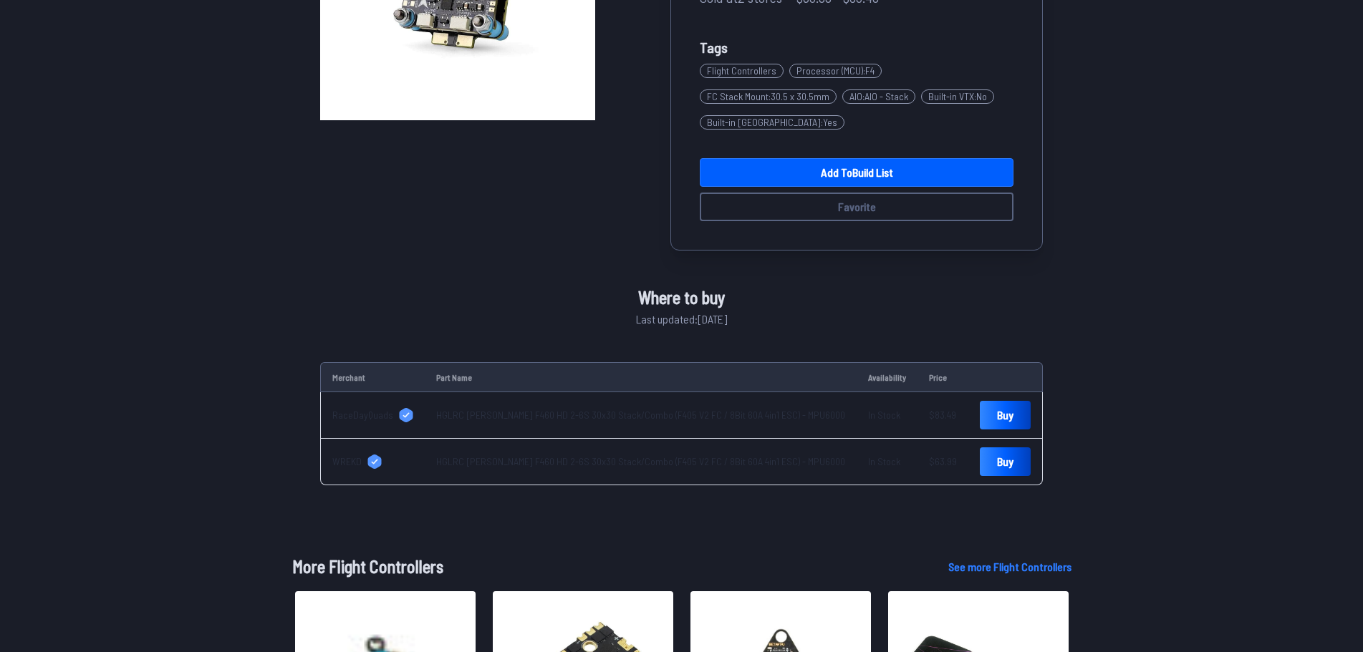
scroll to position [286, 0]
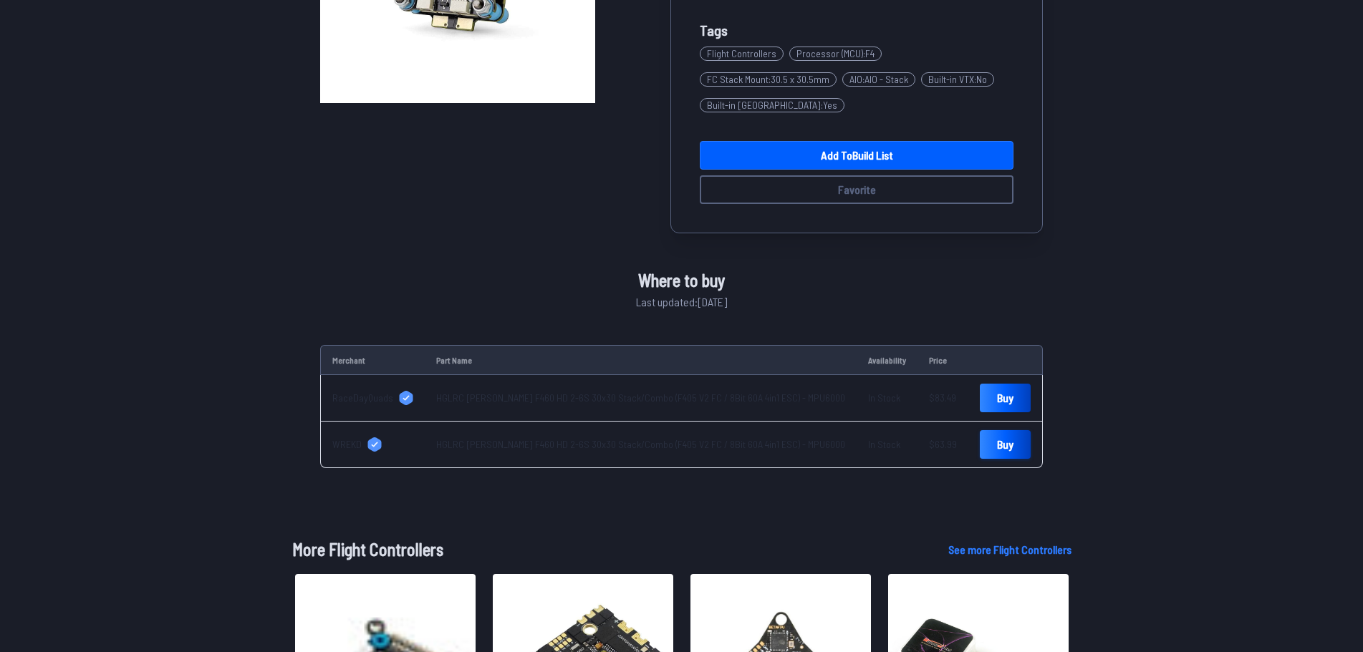
click at [980, 449] on link "Buy" at bounding box center [1005, 444] width 51 height 29
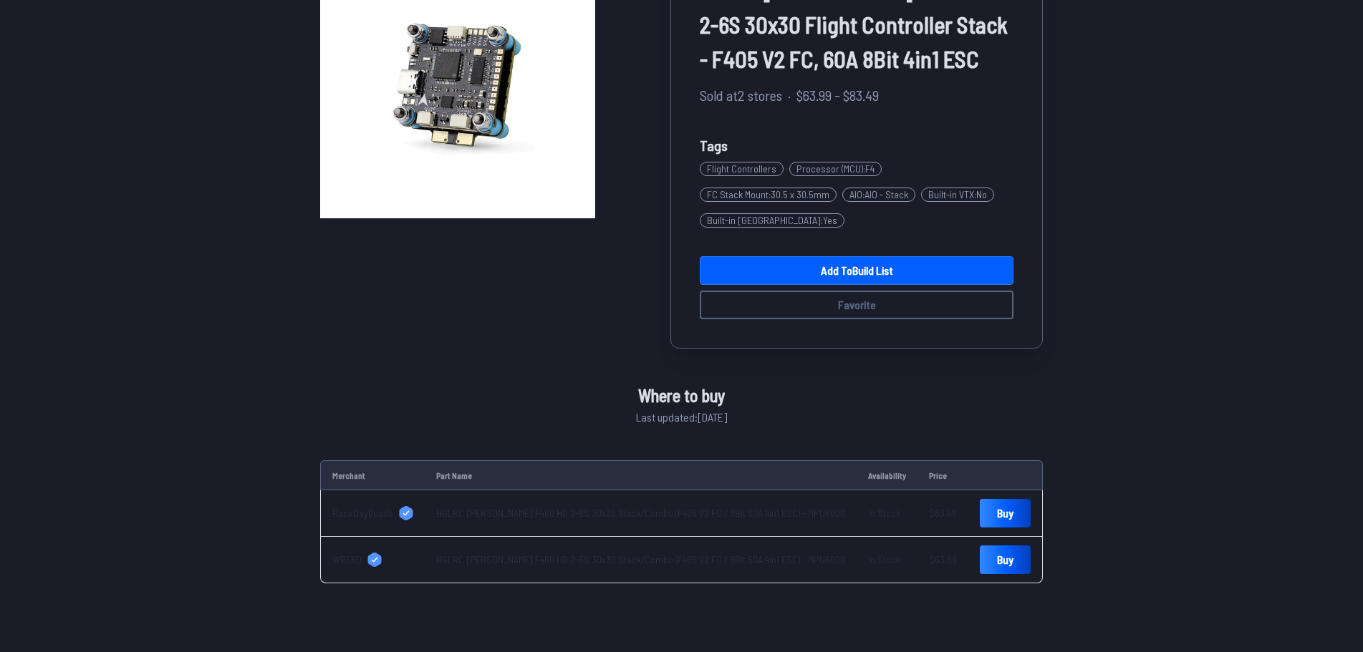
scroll to position [0, 0]
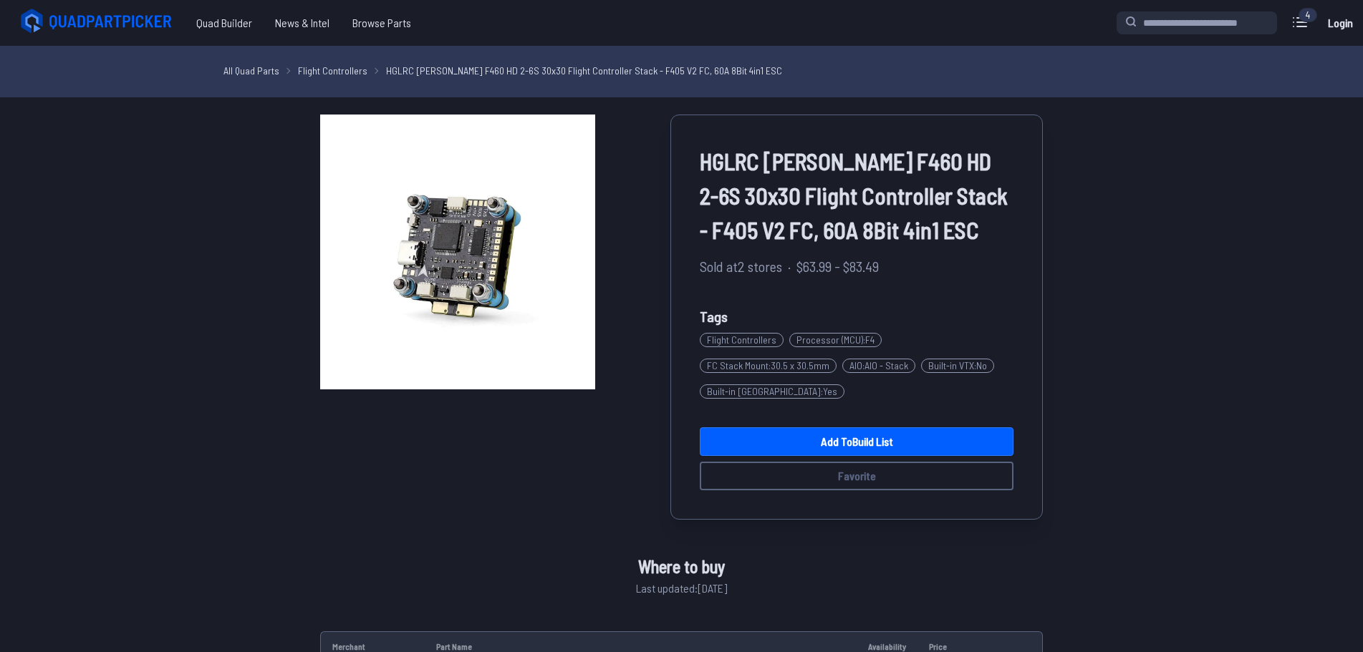
select select "*********"
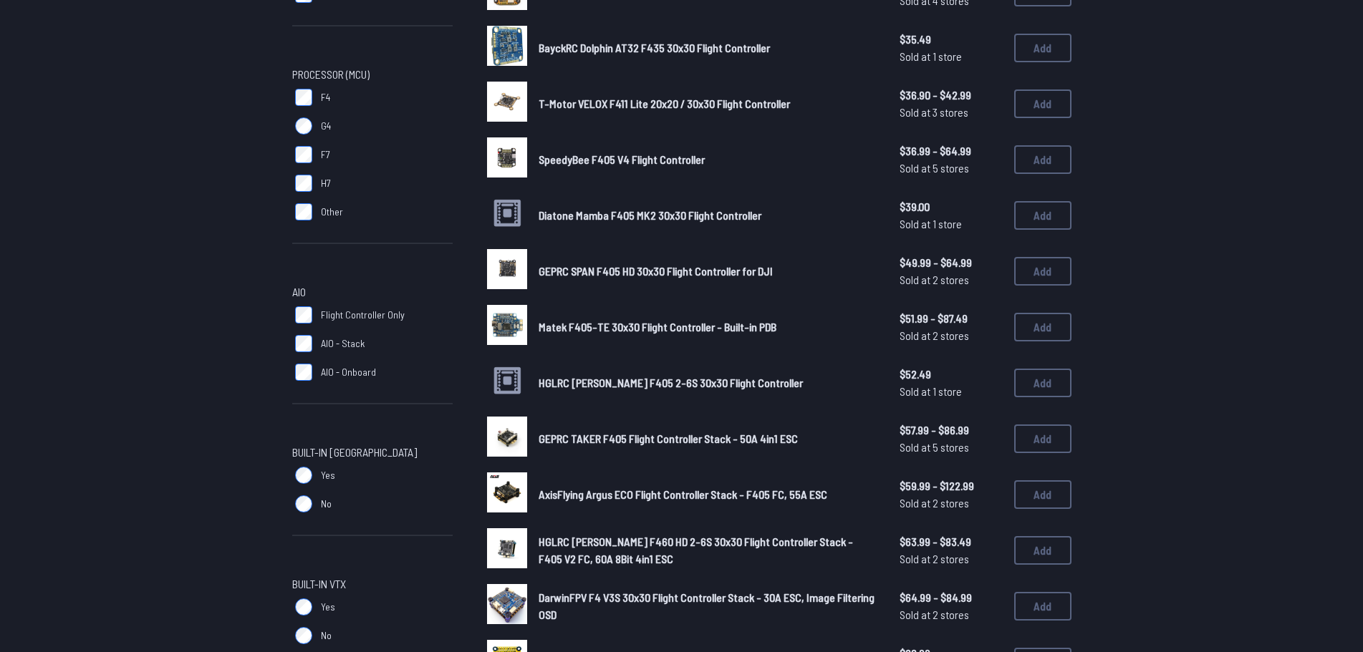
scroll to position [358, 0]
